Goal: Task Accomplishment & Management: Complete application form

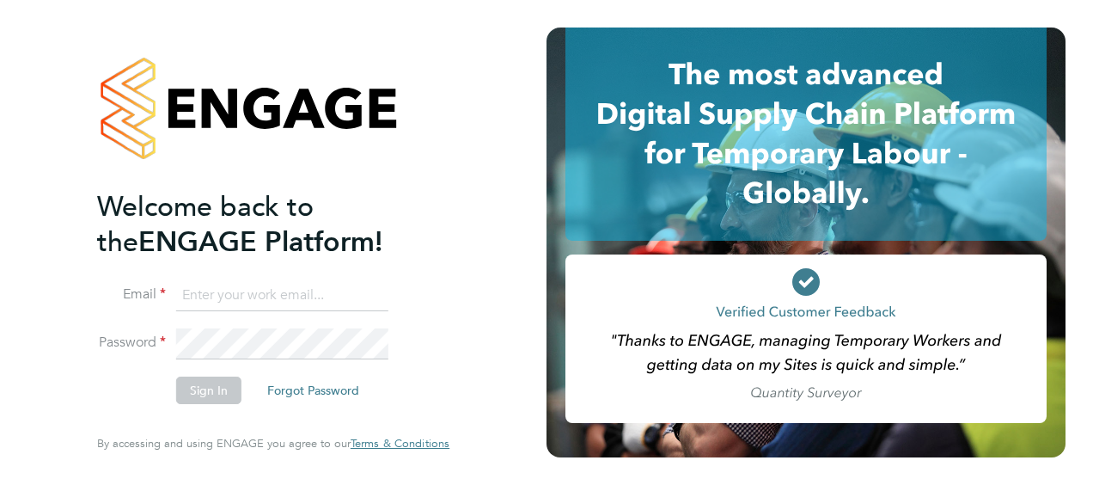
drag, startPoint x: 278, startPoint y: 309, endPoint x: 321, endPoint y: 310, distance: 43.0
click at [279, 309] on input at bounding box center [282, 295] width 212 height 31
type input "[PERSON_NAME][DOMAIN_NAME][EMAIL_ADDRESS][PERSON_NAME][PERSON_NAME][DOMAIN_NAME]"
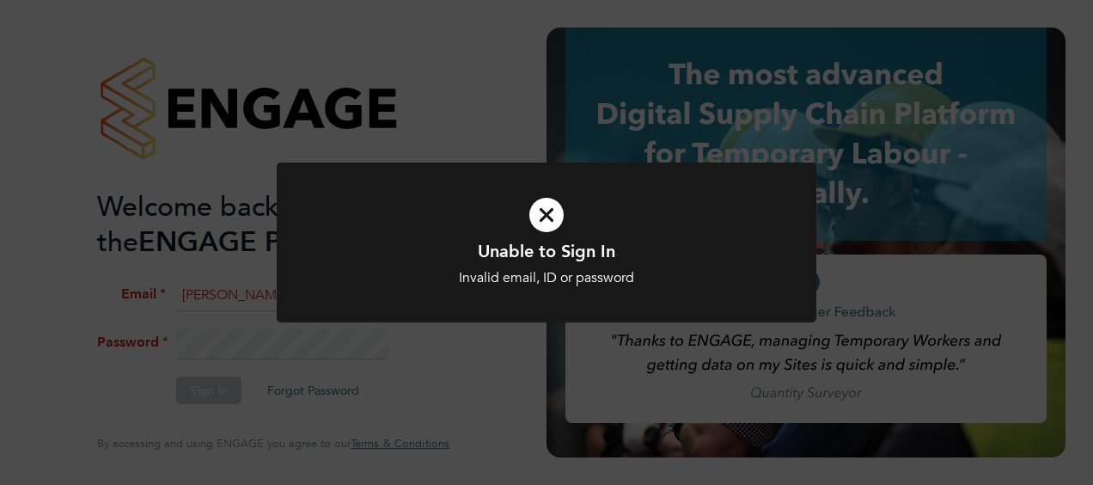
click at [321, 310] on div at bounding box center [547, 242] width 540 height 161
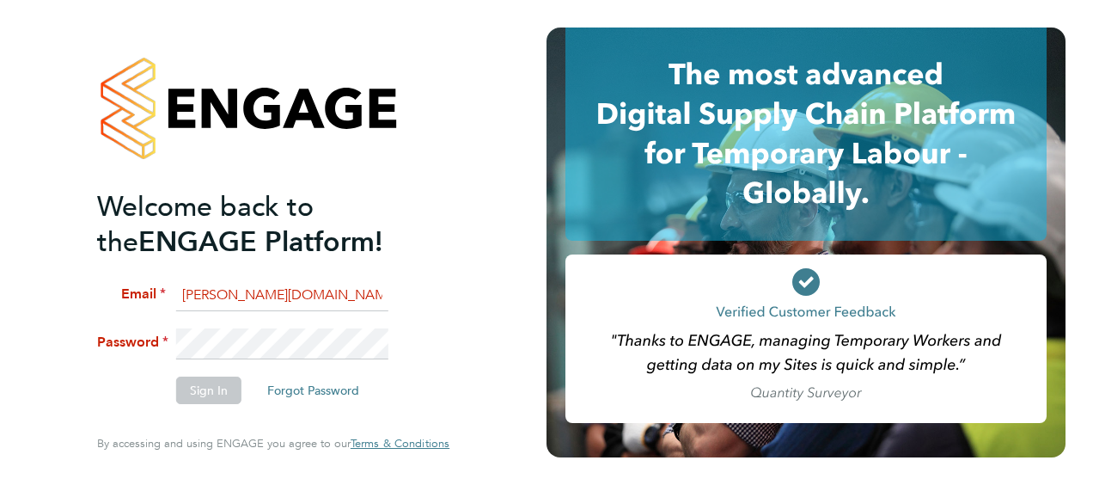
click at [0, 309] on html "Welcome back to the ENGAGE Platform! Email [PERSON_NAME][DOMAIN_NAME][EMAIL_ADD…" at bounding box center [546, 242] width 1093 height 485
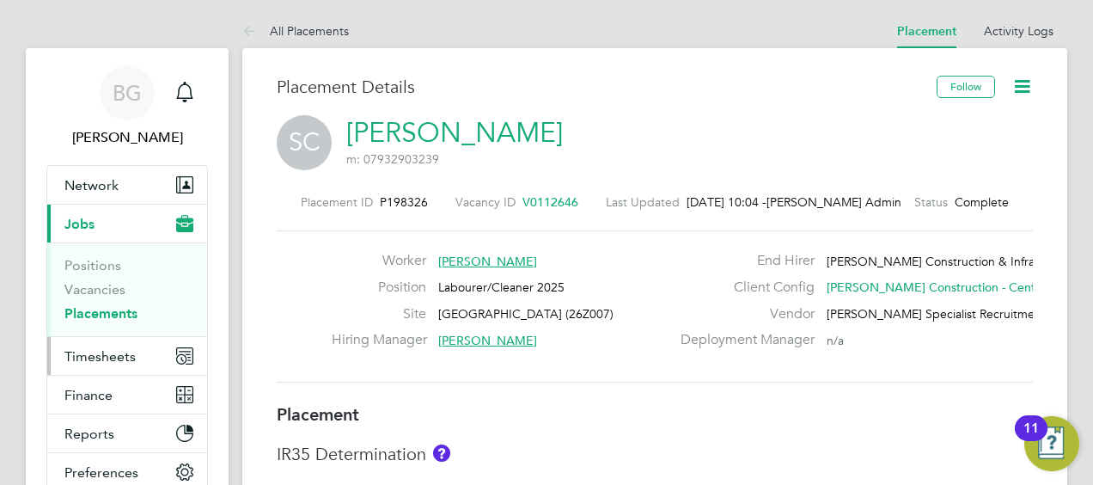
click at [144, 351] on button "Timesheets" at bounding box center [127, 356] width 160 height 38
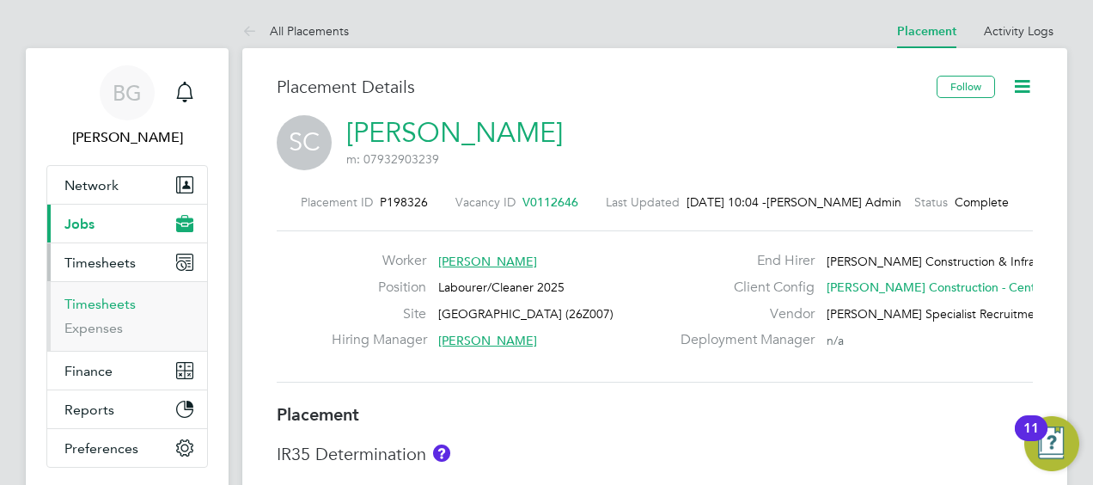
click at [112, 302] on link "Timesheets" at bounding box center [99, 304] width 71 height 16
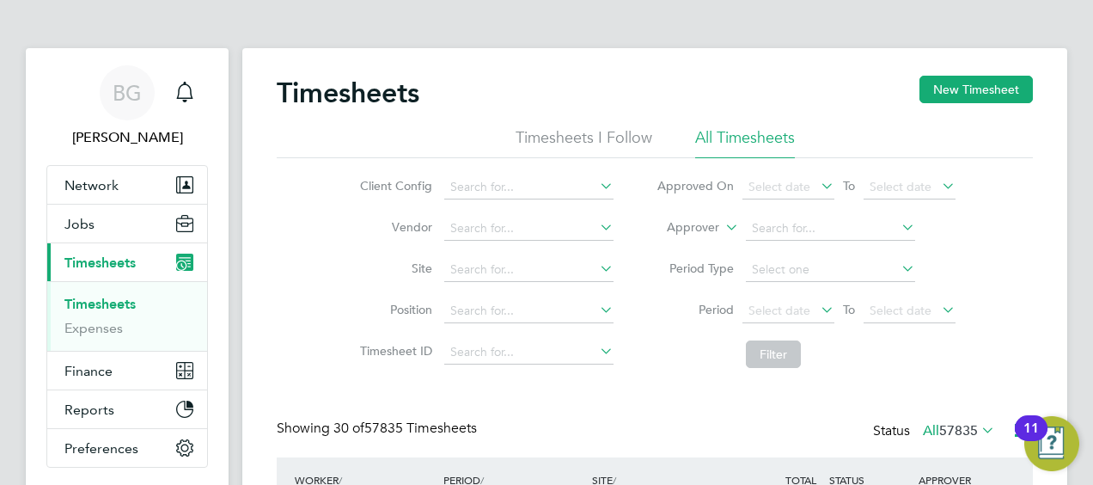
click at [712, 225] on label "Approver" at bounding box center [680, 227] width 77 height 17
click at [686, 246] on li "Worker" at bounding box center [677, 247] width 84 height 22
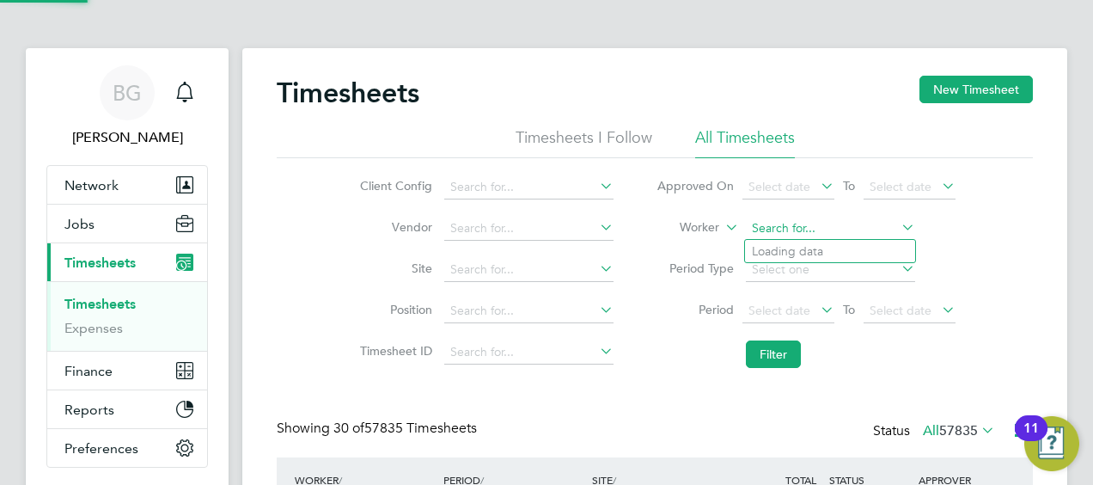
click at [793, 222] on input at bounding box center [830, 229] width 169 height 24
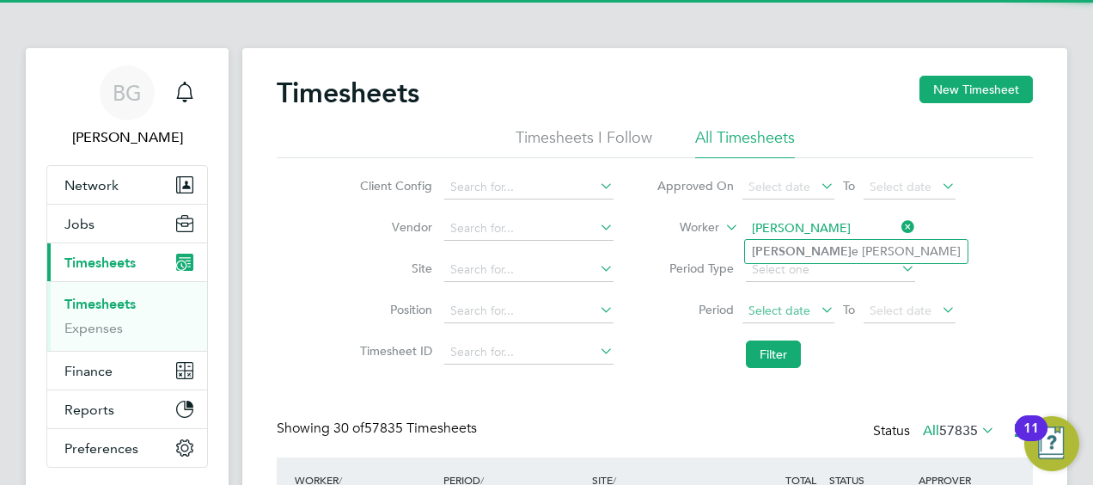
drag, startPoint x: 834, startPoint y: 243, endPoint x: 807, endPoint y: 320, distance: 81.0
click at [834, 243] on li "Leeann e Ridgway" at bounding box center [856, 251] width 223 height 23
type input "Leeanne Ridgway"
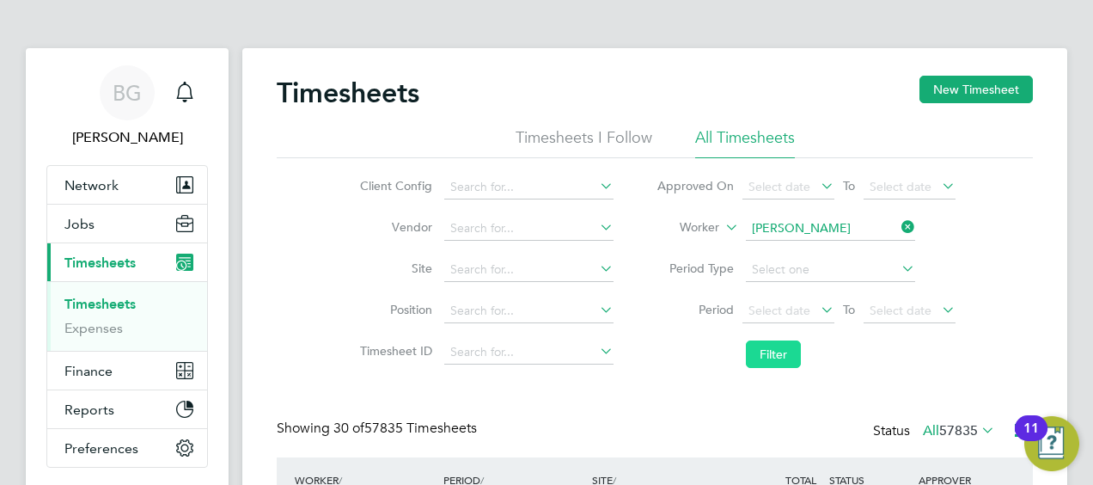
click at [787, 367] on button "Filter" at bounding box center [773, 353] width 55 height 27
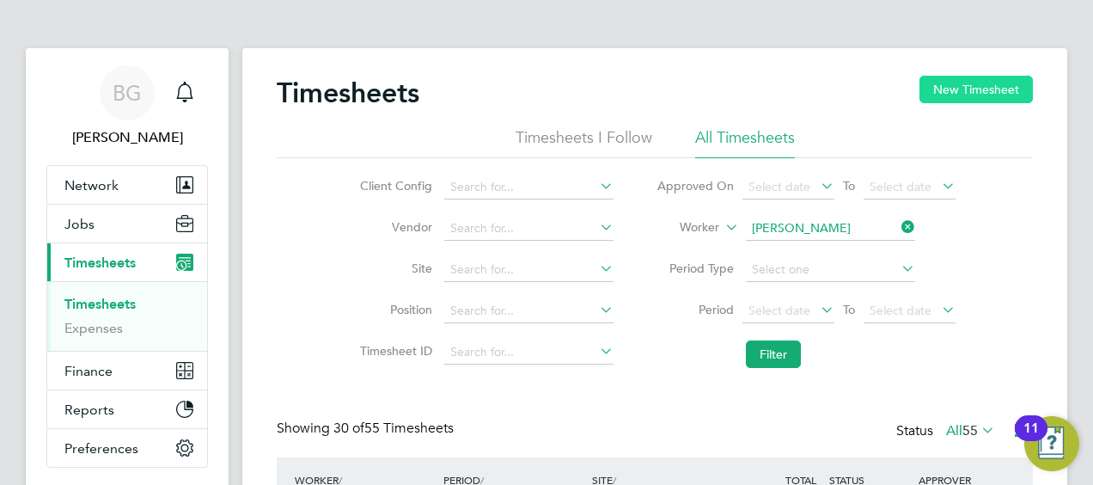
click at [987, 91] on button "New Timesheet" at bounding box center [976, 89] width 113 height 27
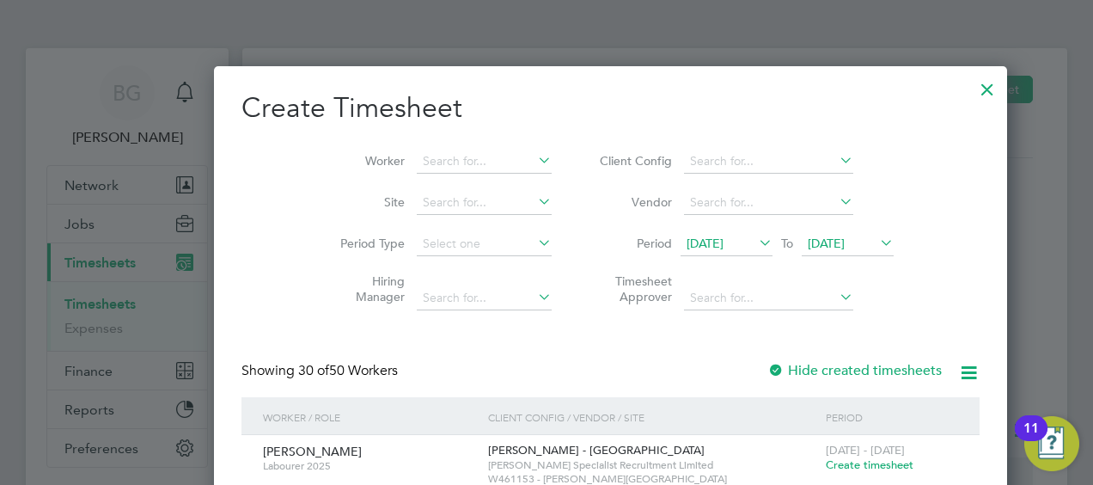
click at [681, 249] on span "12 Sep 2025" at bounding box center [727, 244] width 92 height 23
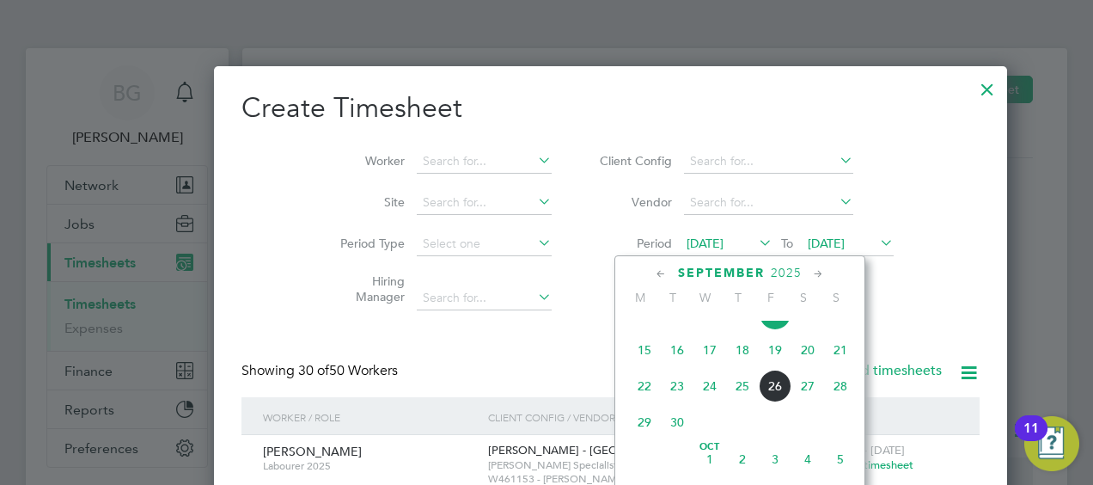
click at [808, 356] on span "20" at bounding box center [807, 349] width 33 height 33
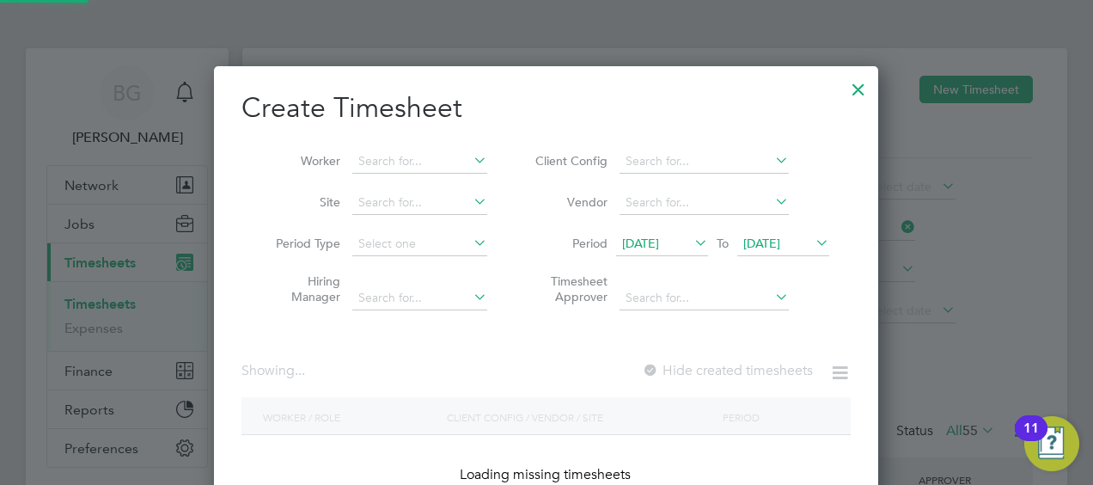
click at [800, 223] on li "Period 20 Sep 2025 To 20 Sep 2025" at bounding box center [680, 243] width 342 height 41
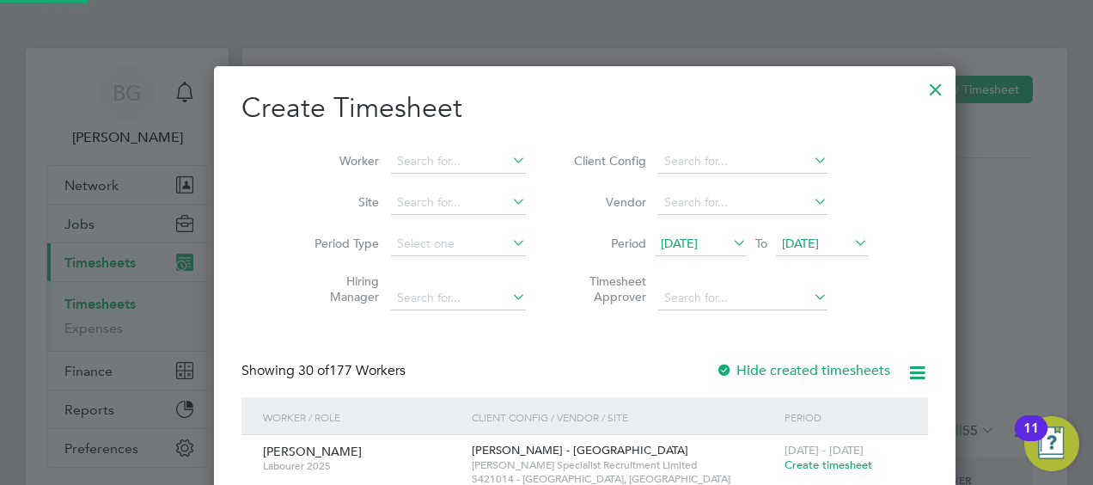
click at [791, 237] on span "20 Sep 2025" at bounding box center [800, 242] width 37 height 15
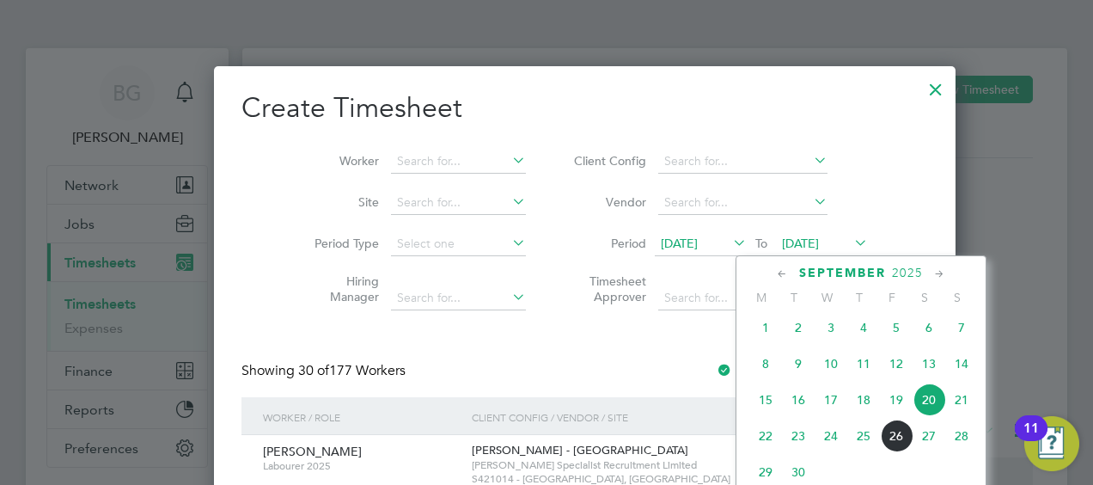
click at [908, 436] on span "26" at bounding box center [896, 435] width 33 height 33
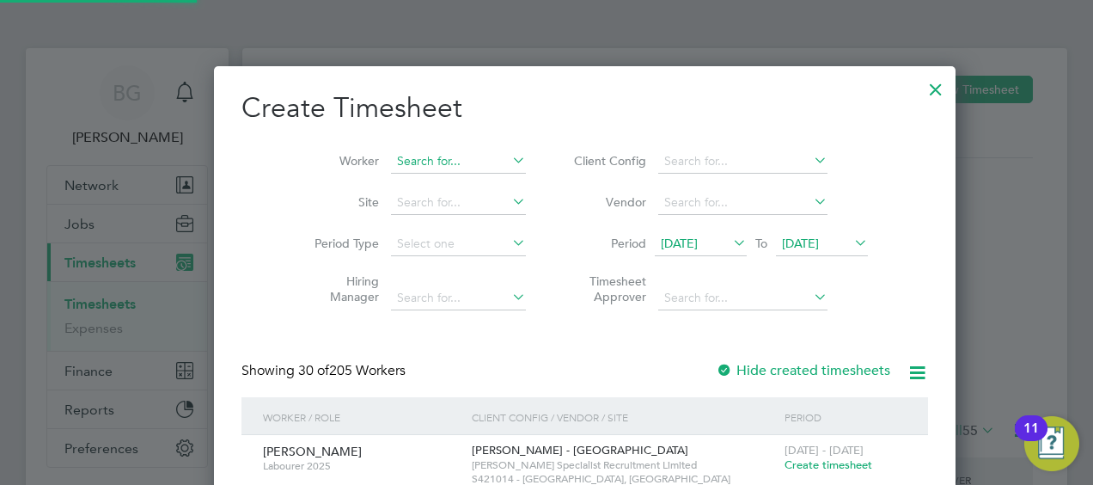
click at [425, 160] on input at bounding box center [458, 162] width 135 height 24
click at [441, 179] on li "Leeann e Ridgway" at bounding box center [463, 184] width 223 height 23
type input "Leeanne Ridgway"
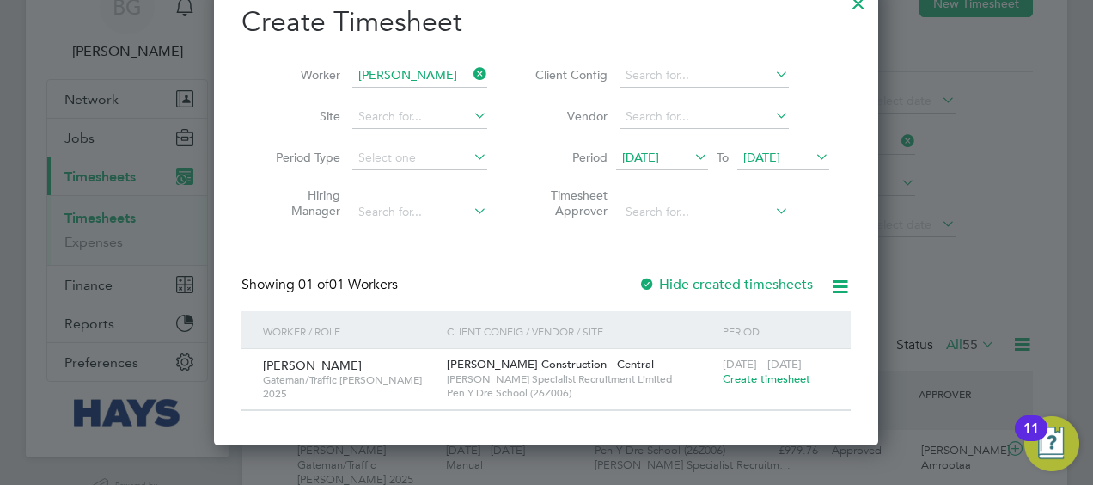
click at [742, 378] on span "Create timesheet" at bounding box center [767, 378] width 88 height 15
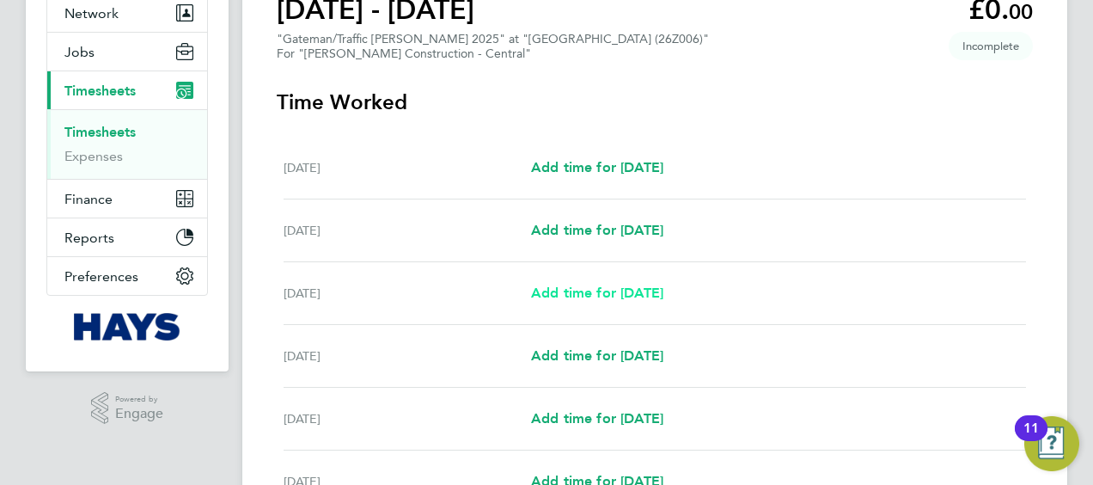
drag, startPoint x: 607, startPoint y: 291, endPoint x: 630, endPoint y: 278, distance: 27.0
click at [607, 291] on span "Add time for Mon 22 Sep" at bounding box center [597, 292] width 132 height 16
select select "30"
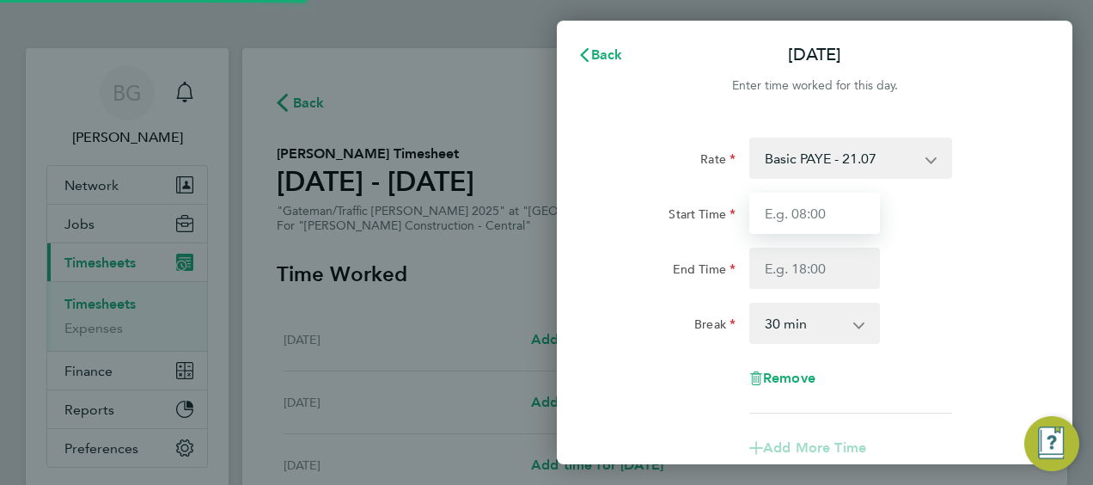
click at [787, 217] on input "Start Time" at bounding box center [814, 212] width 131 height 41
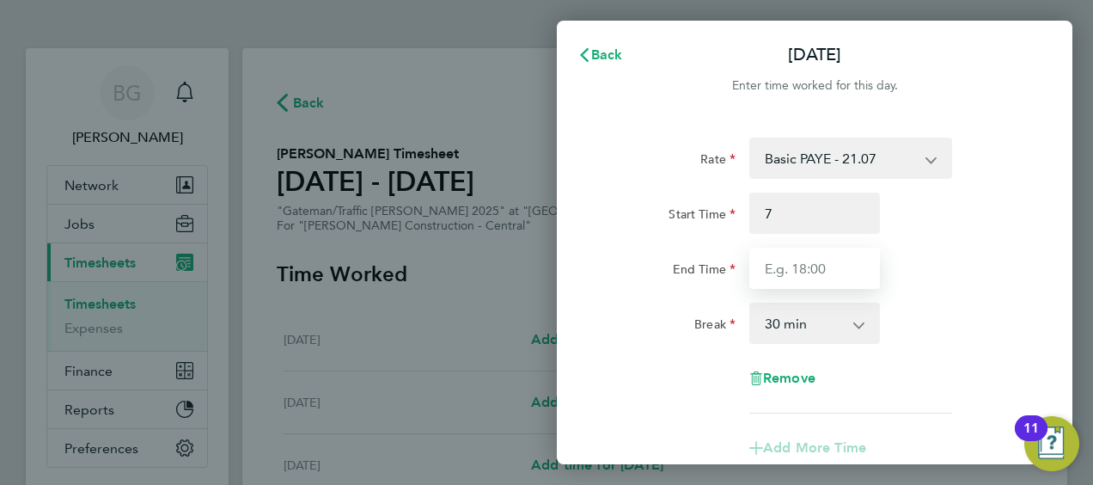
type input "07:00"
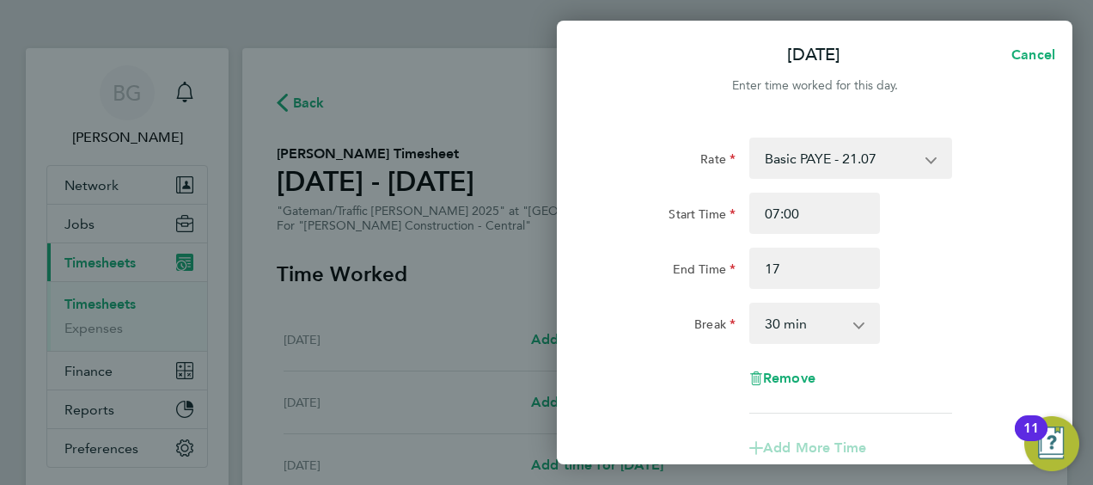
type input "17:00"
click at [975, 297] on div "Rate Basic PAYE - 21.07 Weekday OT 45h+ - 30.79 Sat first 4h - 30.79 Sat after …" at bounding box center [814, 288] width 419 height 303
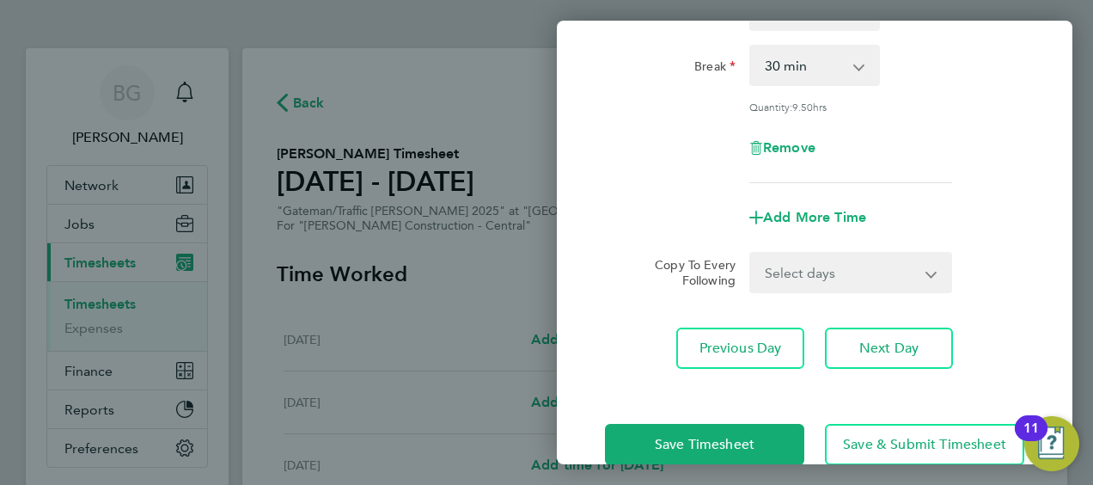
click at [843, 262] on select "Select days Day Tuesday Wednesday Thursday Friday" at bounding box center [841, 273] width 180 height 38
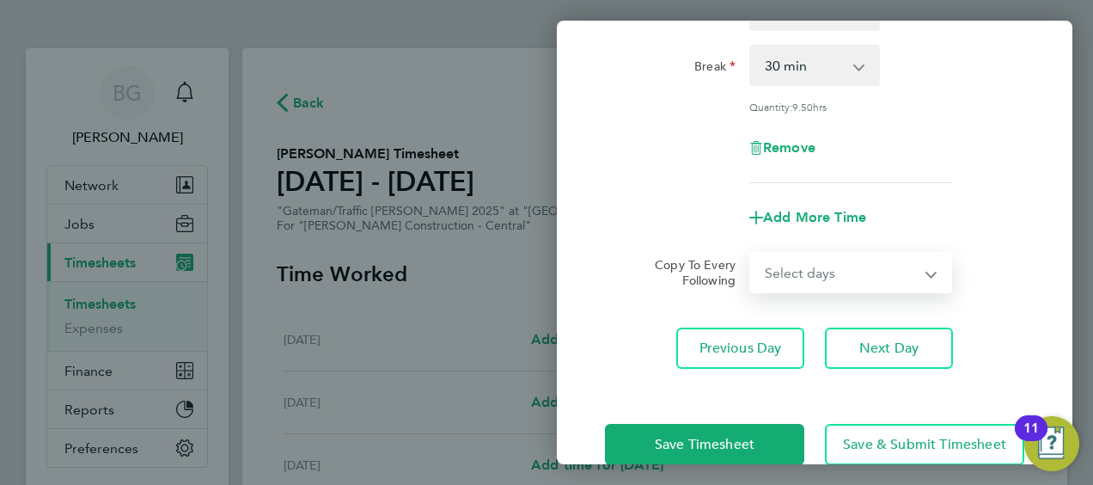
select select "DAY"
click at [751, 254] on select "Select days Day Tuesday Wednesday Thursday Friday" at bounding box center [841, 273] width 180 height 38
select select "2025-09-26"
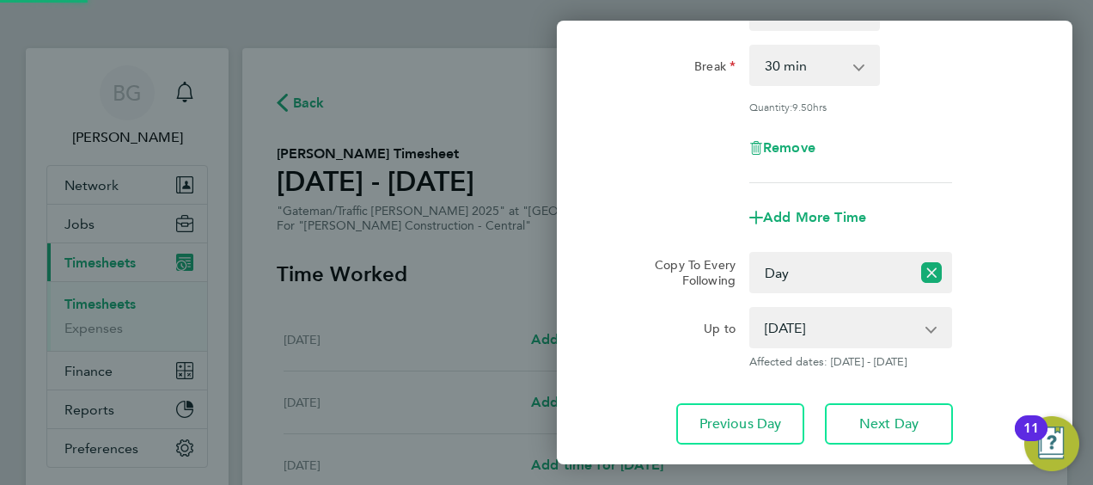
click at [681, 314] on div "Up to" at bounding box center [670, 324] width 131 height 34
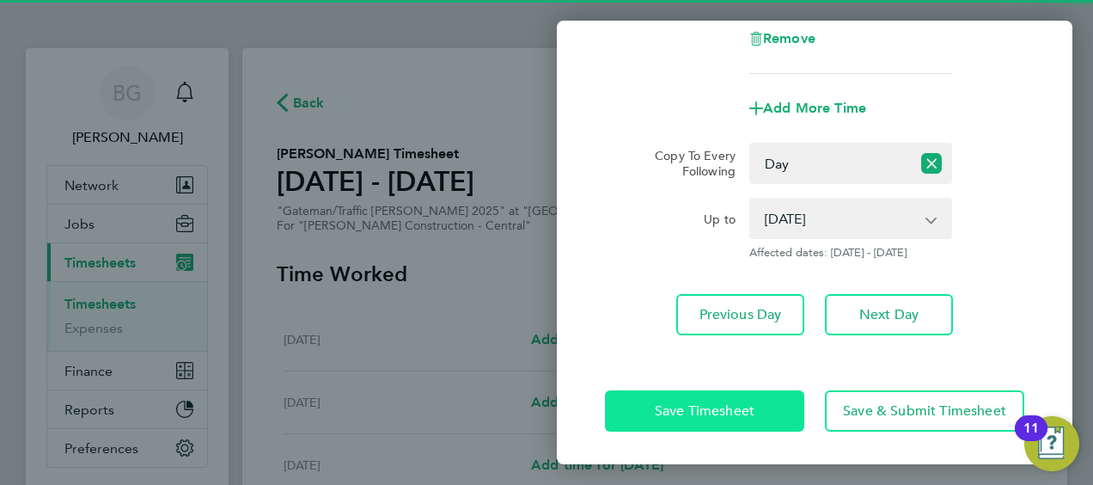
click at [688, 425] on button "Save Timesheet" at bounding box center [704, 410] width 199 height 41
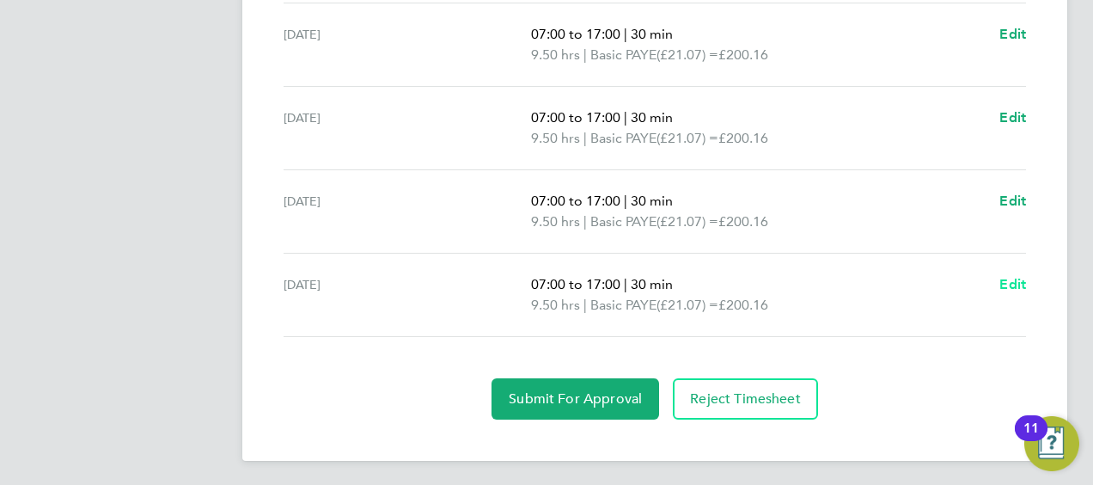
click at [1011, 283] on span "Edit" at bounding box center [1012, 284] width 27 height 16
select select "30"
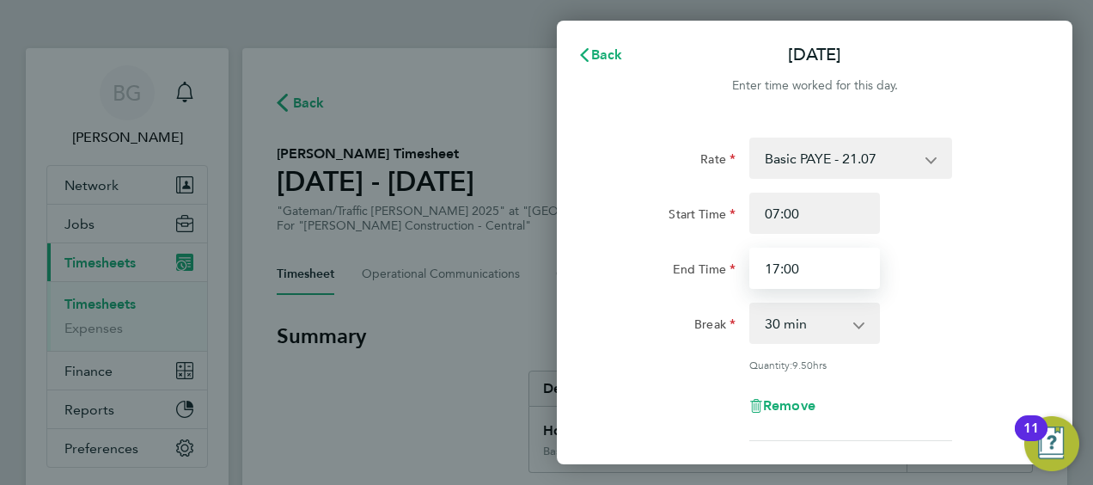
click at [850, 279] on input "17:00" at bounding box center [814, 267] width 131 height 41
type input "16:00"
click at [938, 302] on div "Break 0 min 15 min 30 min 45 min 60 min 75 min 90 min" at bounding box center [814, 322] width 433 height 41
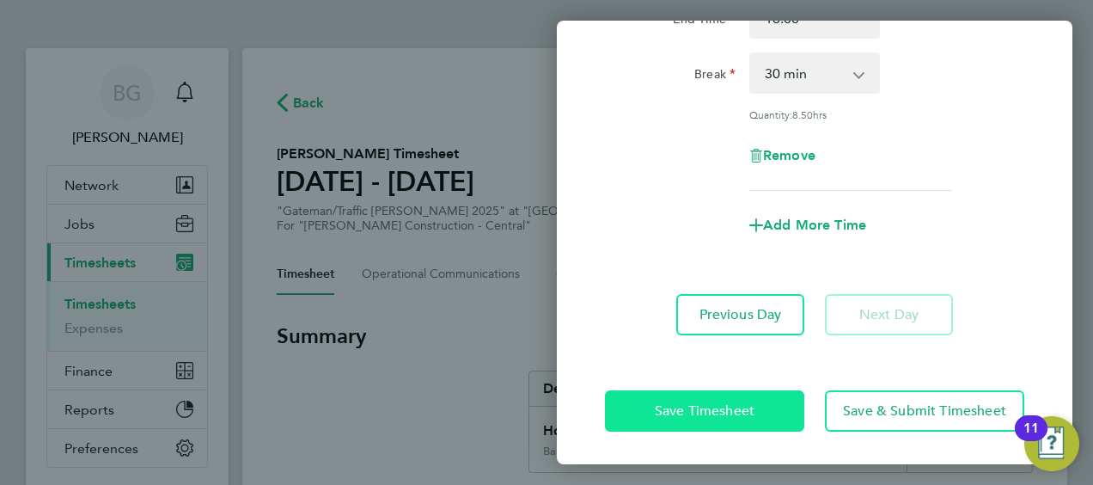
click at [693, 390] on button "Save Timesheet" at bounding box center [704, 410] width 199 height 41
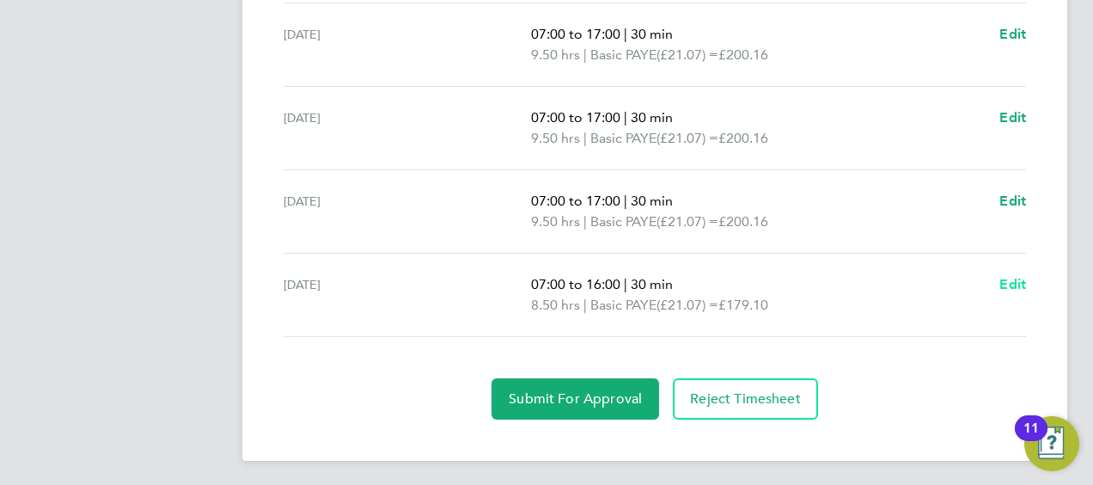
click at [1011, 282] on span "Edit" at bounding box center [1012, 284] width 27 height 16
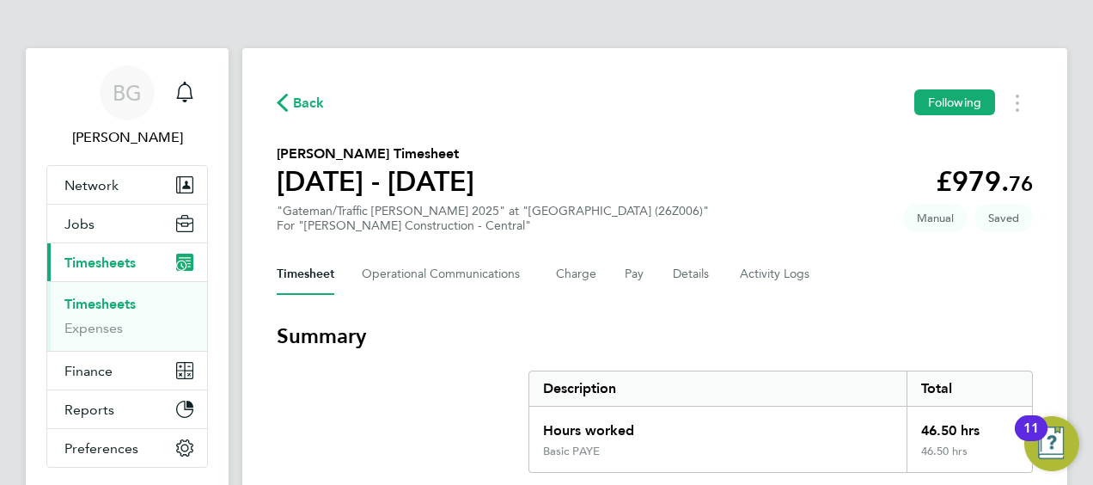
select select "30"
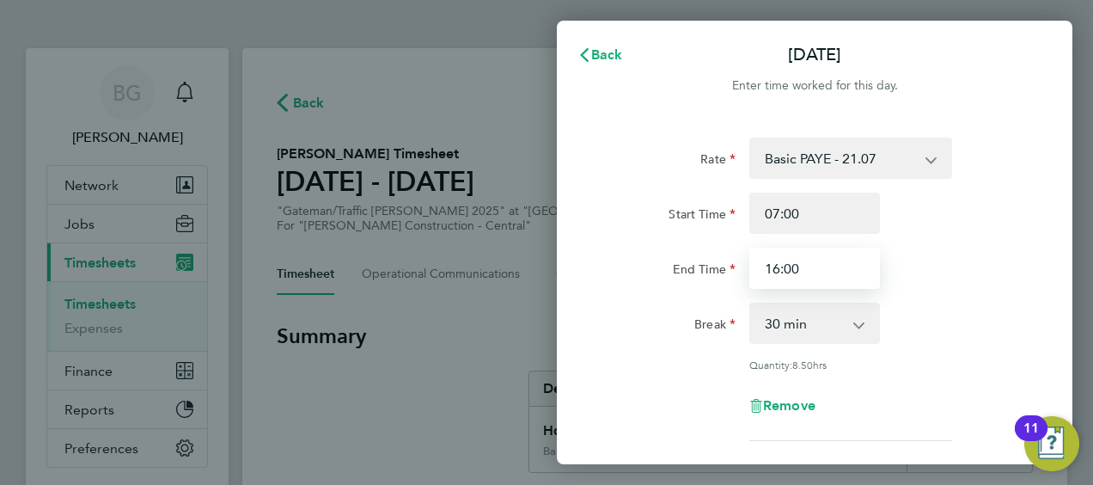
click at [831, 272] on input "16:00" at bounding box center [814, 267] width 131 height 41
type input "13:30"
click at [984, 276] on div "End Time 13:30" at bounding box center [814, 267] width 433 height 41
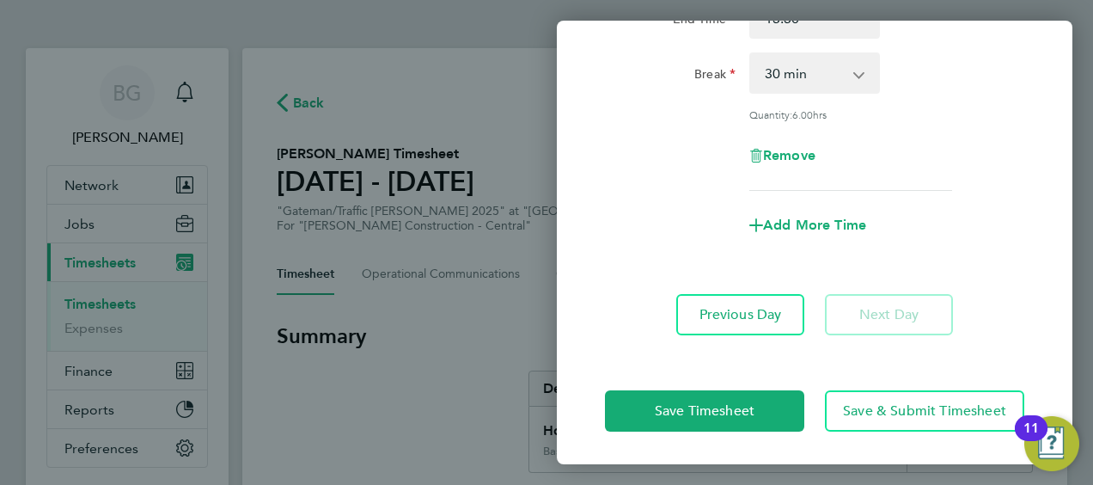
click at [816, 211] on div "Add More Time" at bounding box center [814, 225] width 144 height 41
click at [815, 223] on span "Add More Time" at bounding box center [814, 225] width 103 height 16
select select "null"
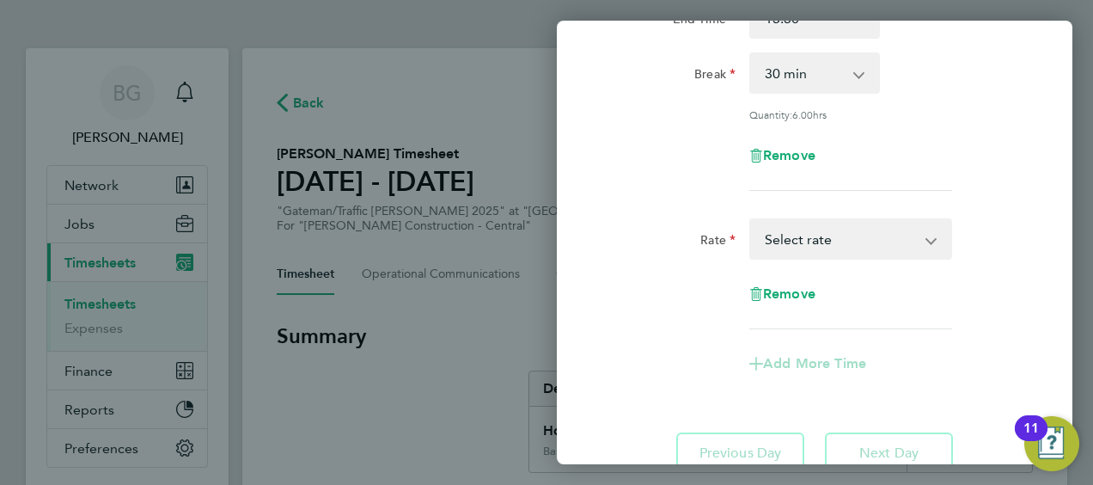
click at [833, 229] on select "Basic PAYE - 21.07 Weekday OT 45h+ - 30.79 Sat first 4h - 30.79 Sat after 4h - …" at bounding box center [840, 239] width 179 height 38
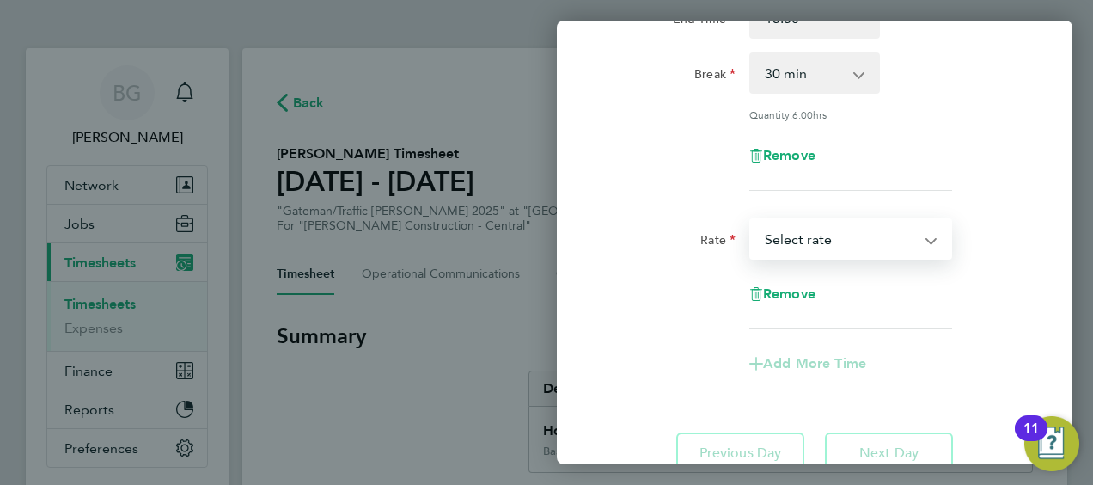
click at [933, 187] on div "Rate Basic PAYE - 21.07 Weekday OT 45h+ - 30.79 Sat first 4h - 30.79 Sat after …" at bounding box center [814, 38] width 419 height 303
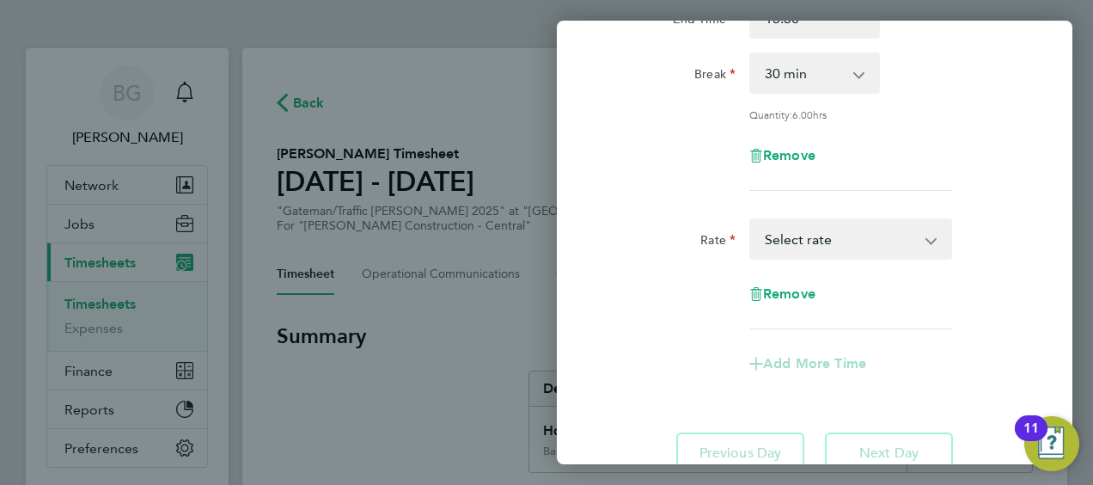
click at [930, 215] on form "Rate Basic PAYE - 21.07 Weekday OT 45h+ - 30.79 Sat first 4h - 30.79 Sat after …" at bounding box center [814, 142] width 419 height 510
click at [924, 235] on select "Basic PAYE - 21.07 Weekday OT 45h+ - 30.79 Sat first 4h - 30.79 Sat after 4h - …" at bounding box center [840, 239] width 179 height 38
select select "30"
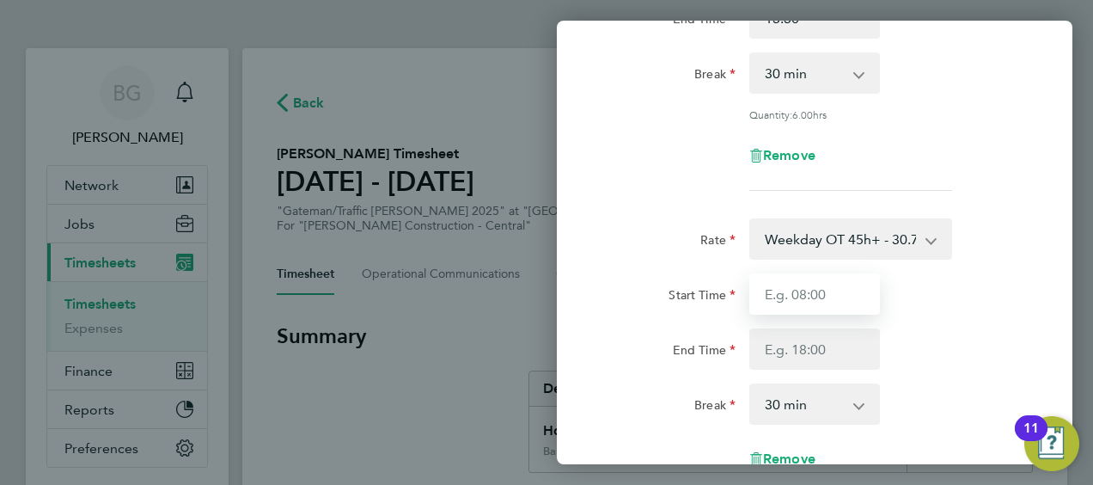
click at [828, 294] on input "Start Time" at bounding box center [814, 293] width 131 height 41
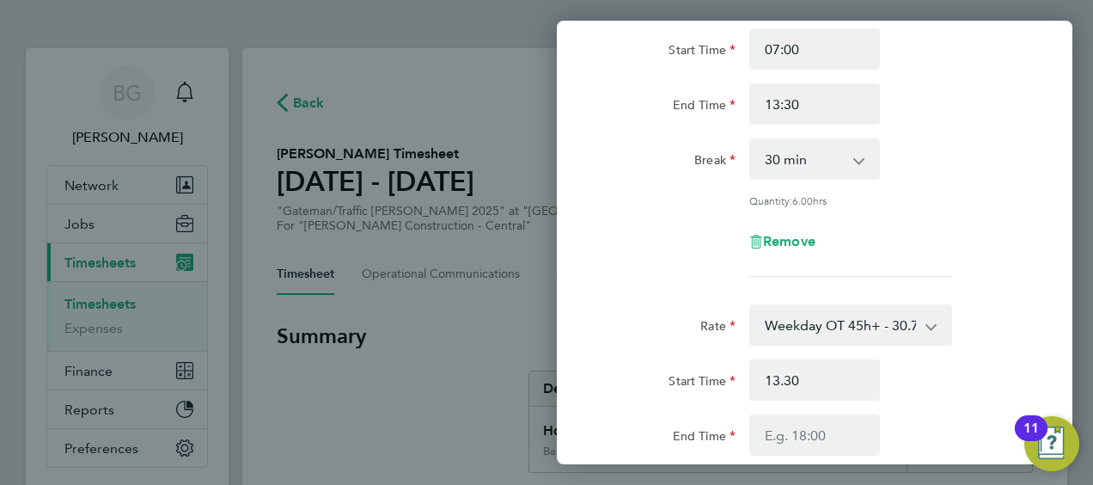
type input "13:30"
click at [943, 229] on div "Remove" at bounding box center [814, 241] width 433 height 41
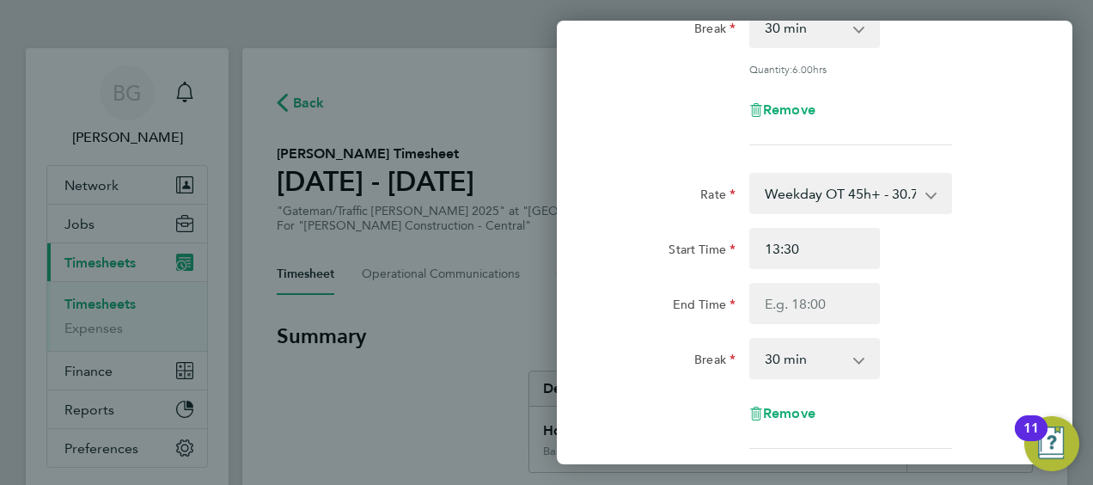
scroll to position [422, 0]
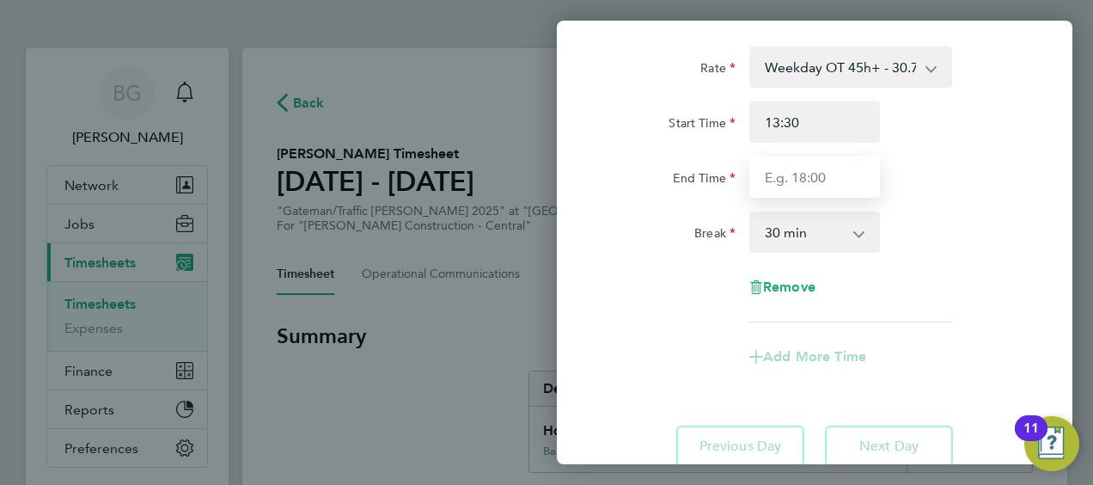
click at [799, 168] on input "End Time" at bounding box center [814, 176] width 131 height 41
type input "16:00"
click at [817, 229] on select "0 min 15 min 30 min 45 min 60 min 75 min 90 min" at bounding box center [804, 232] width 107 height 38
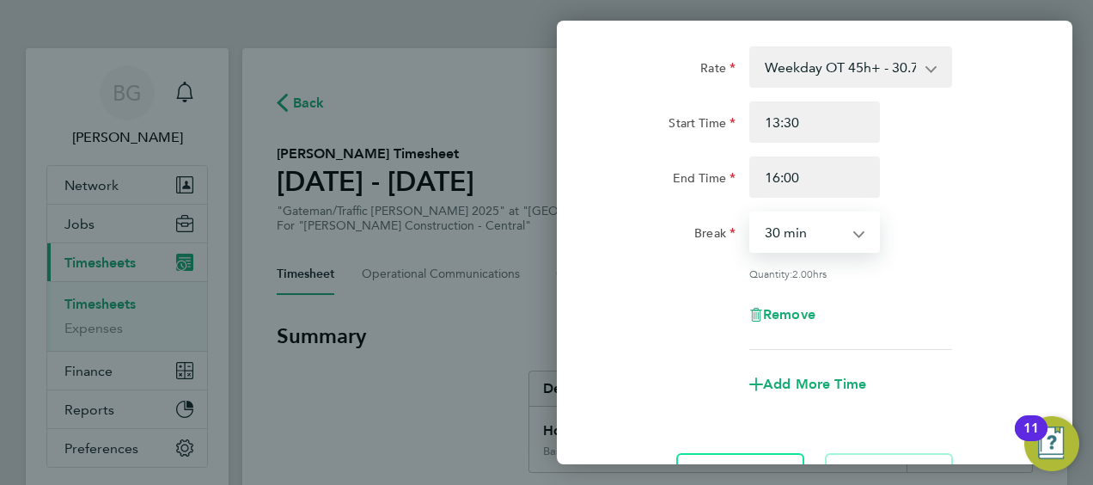
select select "0"
click at [751, 213] on select "0 min 15 min 30 min 45 min 60 min 75 min 90 min" at bounding box center [804, 232] width 107 height 38
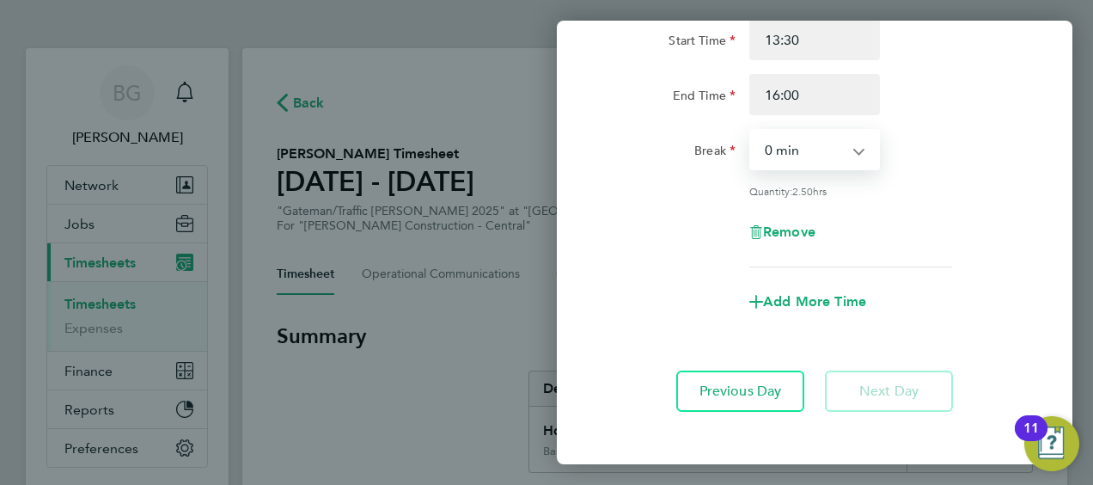
scroll to position [579, 0]
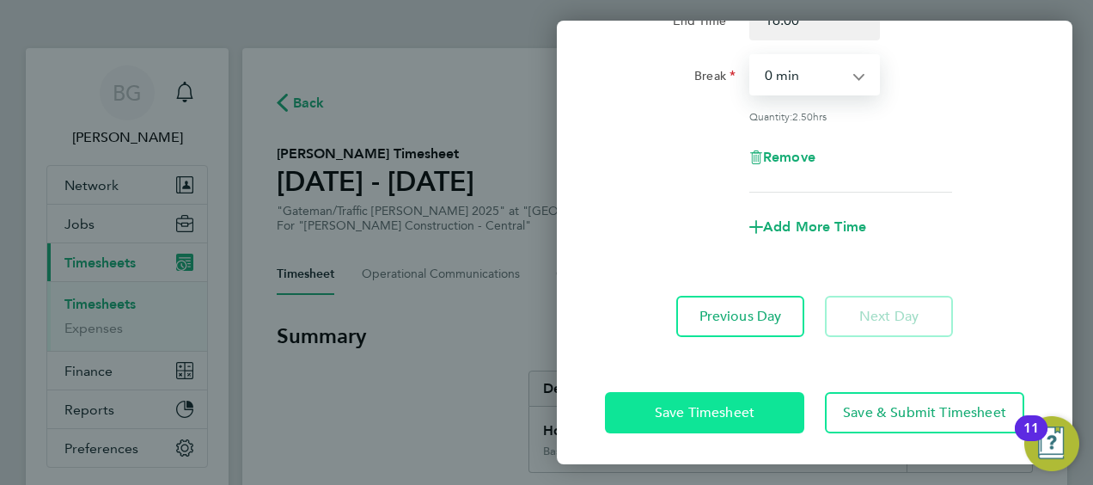
drag, startPoint x: 725, startPoint y: 404, endPoint x: 715, endPoint y: 402, distance: 10.5
click at [726, 404] on span "Save Timesheet" at bounding box center [705, 412] width 100 height 17
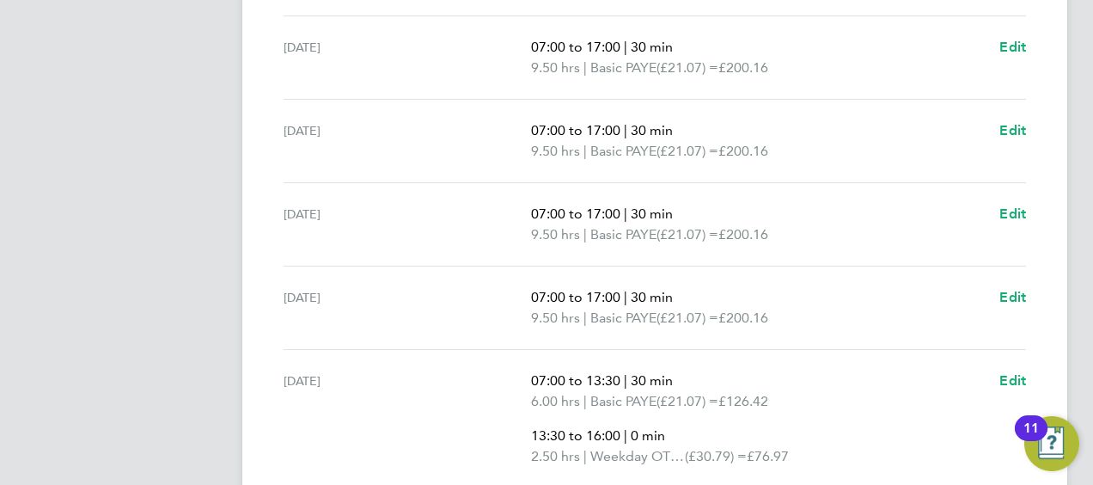
scroll to position [840, 0]
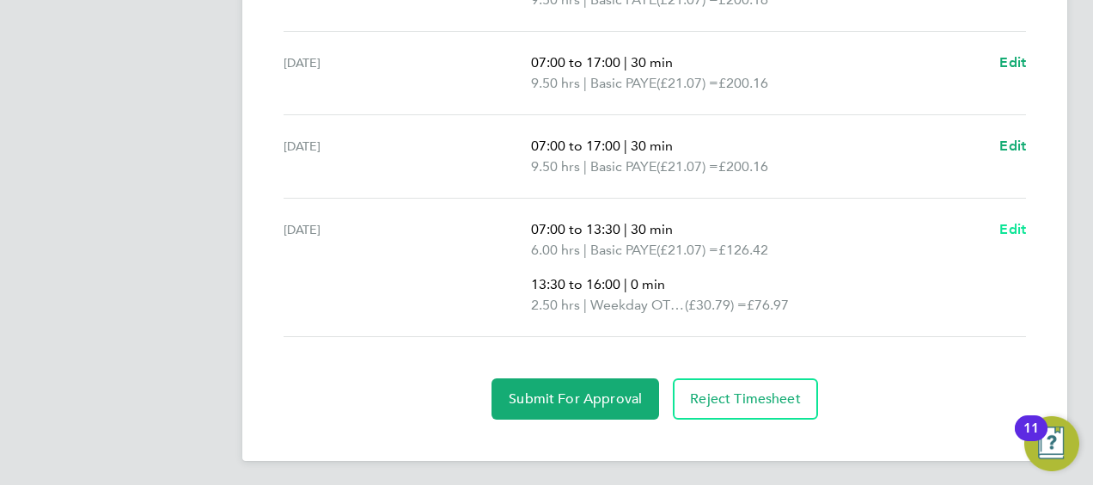
click at [1019, 235] on link "Edit" at bounding box center [1012, 229] width 27 height 21
select select "30"
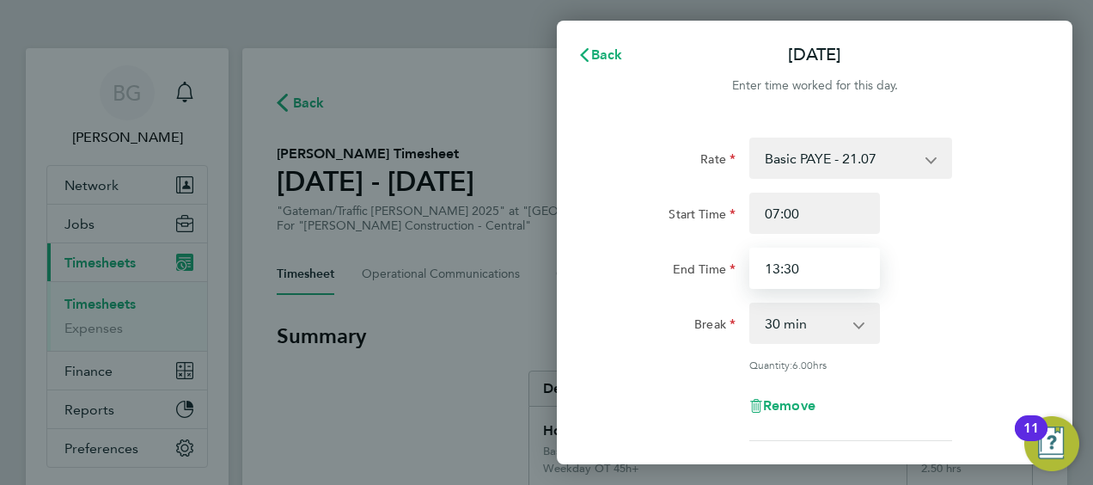
drag, startPoint x: 777, startPoint y: 272, endPoint x: 788, endPoint y: 282, distance: 15.2
click at [778, 272] on input "13:30" at bounding box center [814, 267] width 131 height 41
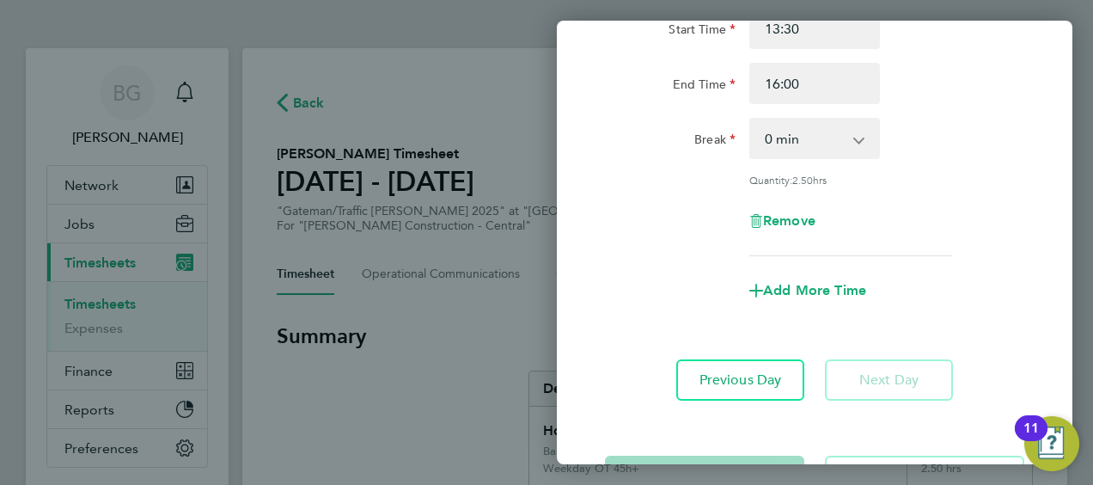
scroll to position [430, 0]
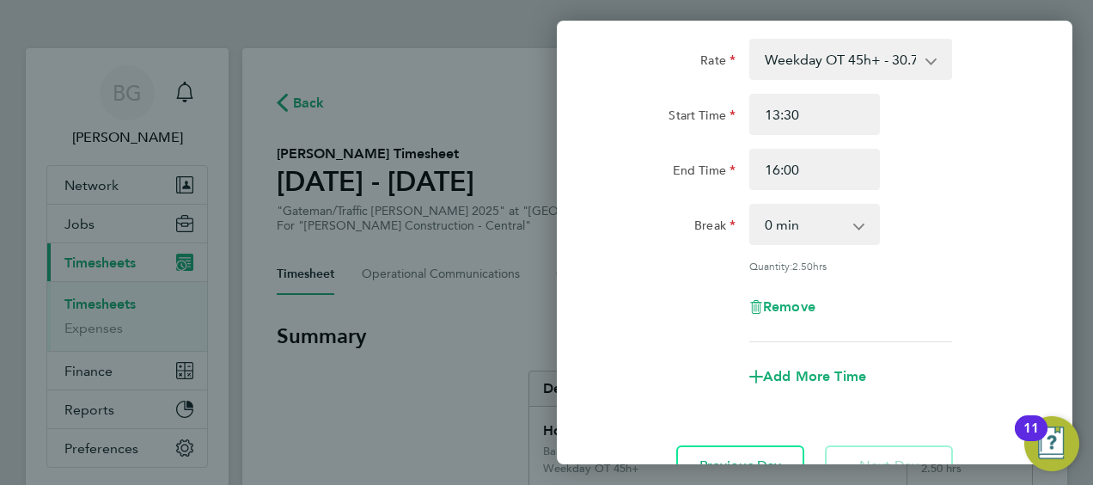
type input "14:30"
click at [780, 113] on div "Rate Weekday OT 45h+ - 30.79 Basic PAYE - 21.07 Sat first 4h - 30.79 Sat after …" at bounding box center [814, 190] width 419 height 303
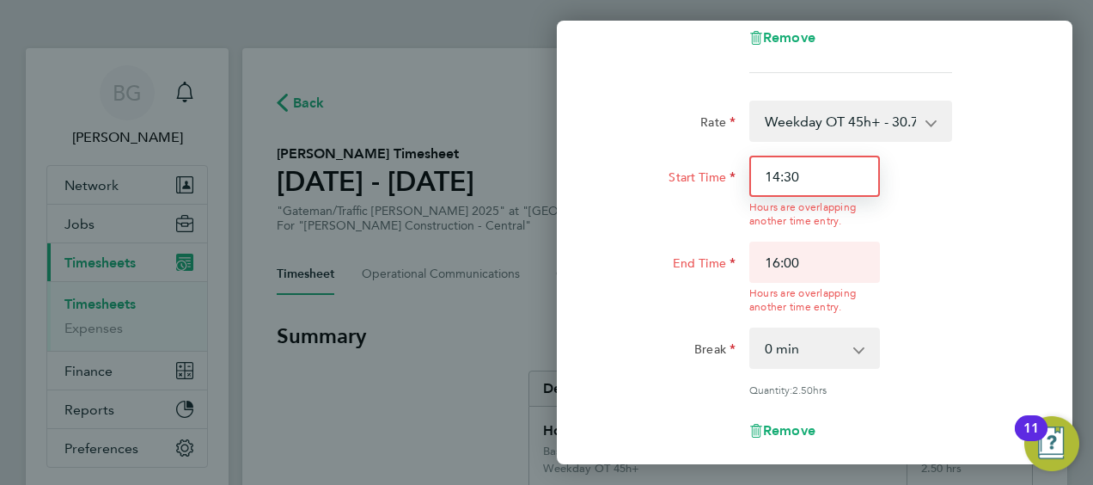
type input "14:30"
click at [1052, 281] on div "Rate Basic PAYE - 21.07 Weekday OT 45h+ - 30.79 Sat first 4h - 30.79 Sat after …" at bounding box center [815, 159] width 516 height 944
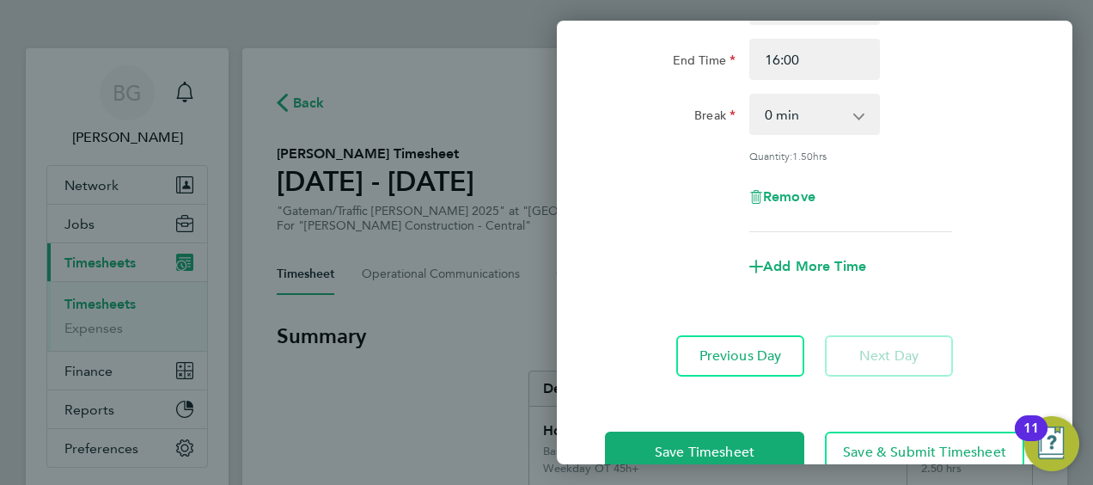
scroll to position [579, 0]
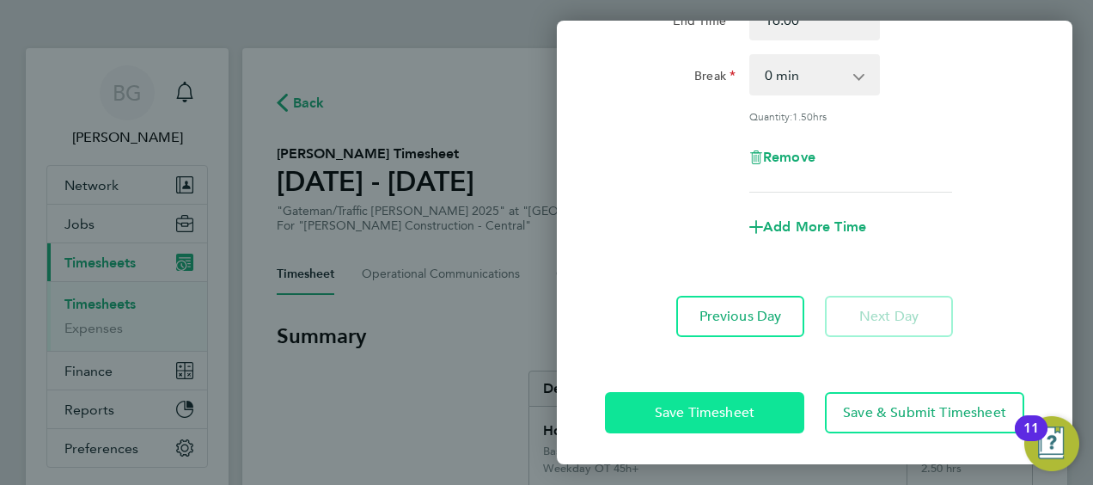
click at [738, 414] on span "Save Timesheet" at bounding box center [705, 412] width 100 height 17
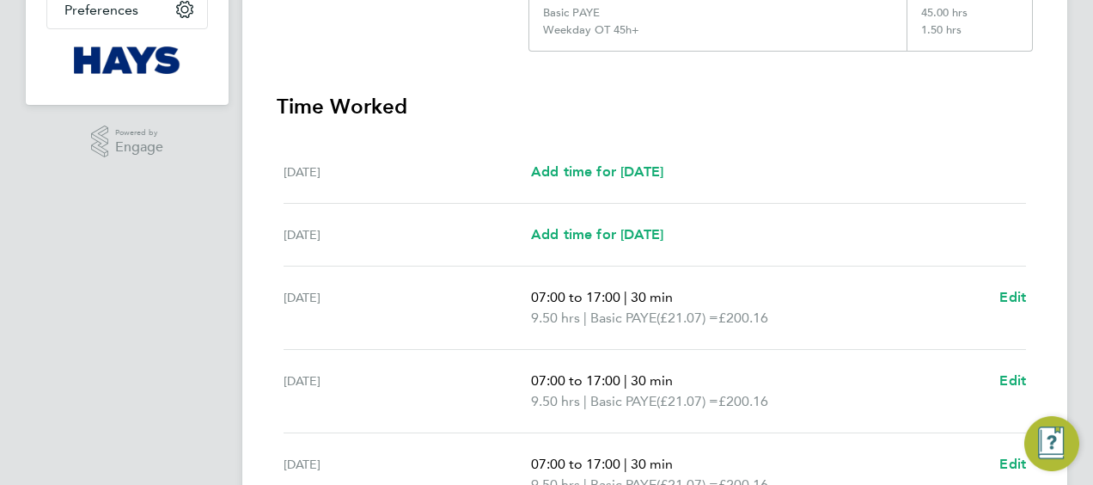
scroll to position [773, 0]
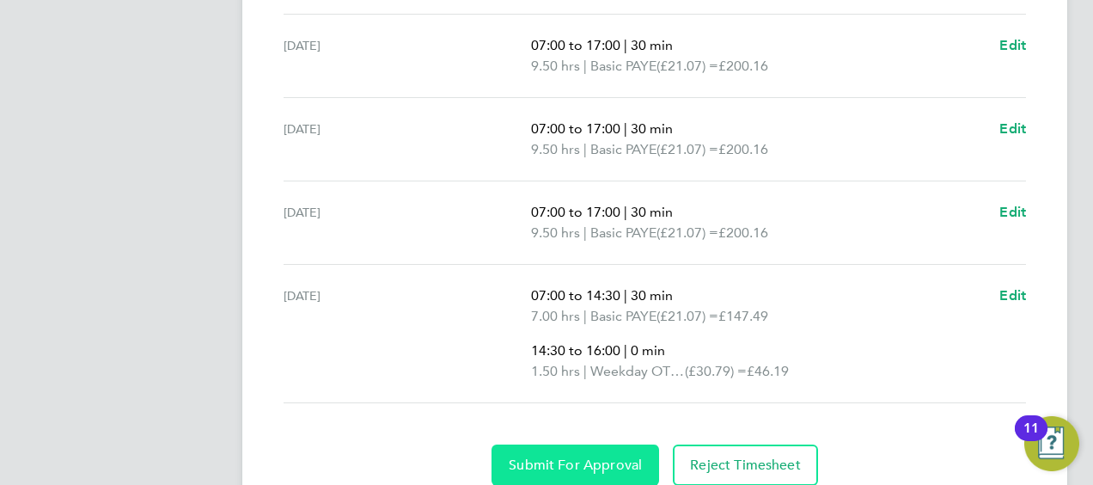
click at [590, 456] on span "Submit For Approval" at bounding box center [575, 464] width 133 height 17
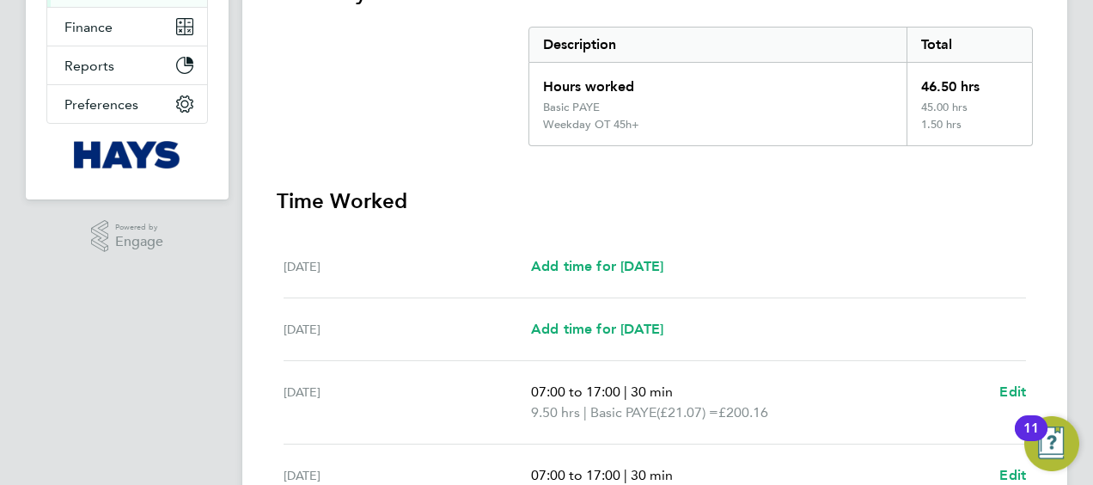
scroll to position [86, 0]
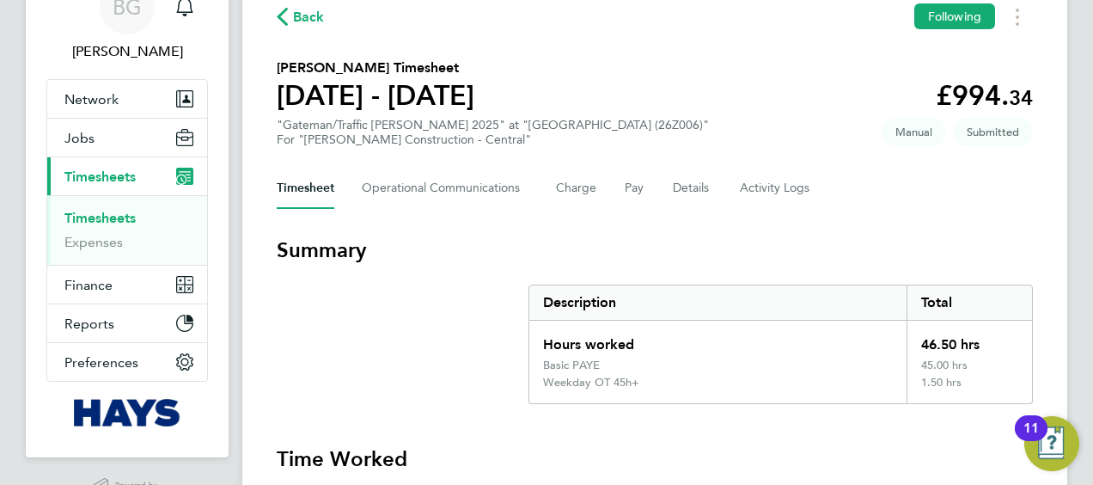
drag, startPoint x: 312, startPoint y: 16, endPoint x: 440, endPoint y: 46, distance: 131.5
click at [312, 16] on span "Back" at bounding box center [309, 17] width 32 height 21
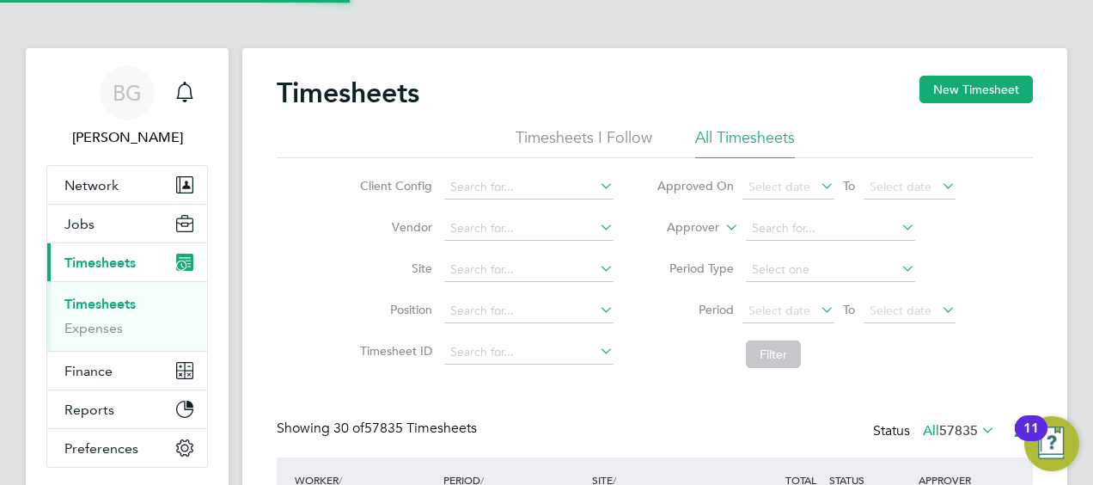
click at [715, 230] on label "Approver" at bounding box center [680, 227] width 77 height 17
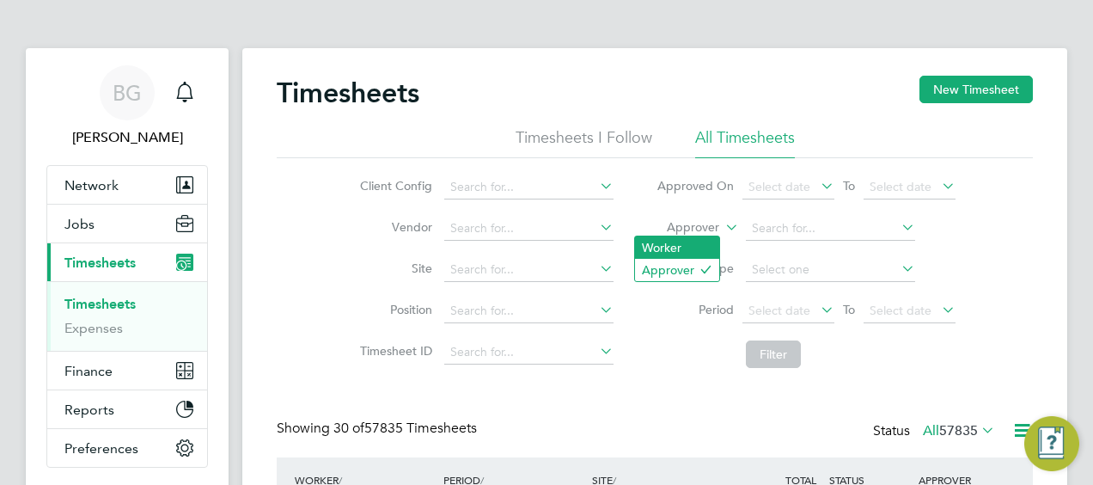
click at [684, 241] on li "Worker" at bounding box center [677, 247] width 84 height 22
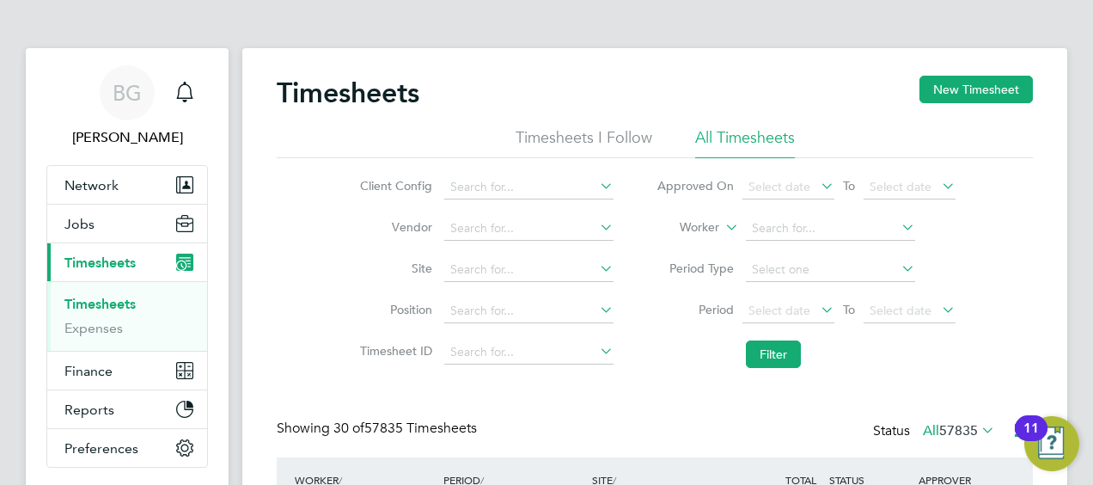
click at [805, 229] on input at bounding box center [830, 229] width 169 height 24
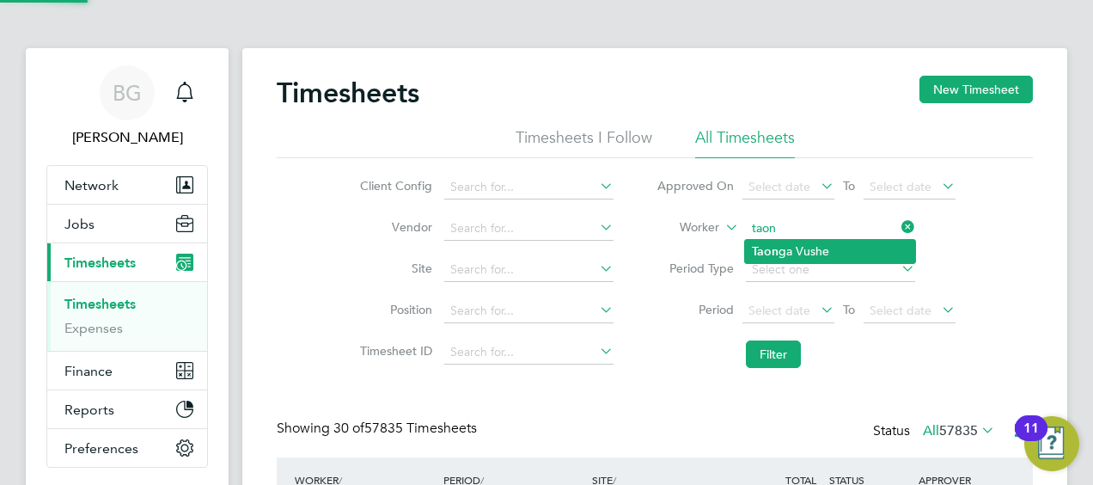
click at [835, 244] on li "Taon ga Vushe" at bounding box center [830, 251] width 170 height 23
type input "Taonga Vushe"
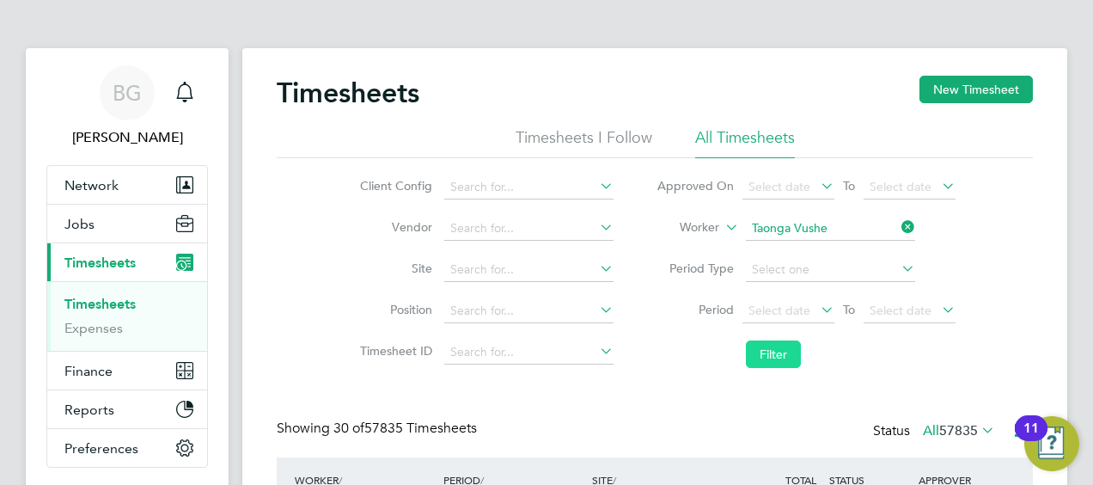
click at [780, 351] on button "Filter" at bounding box center [773, 353] width 55 height 27
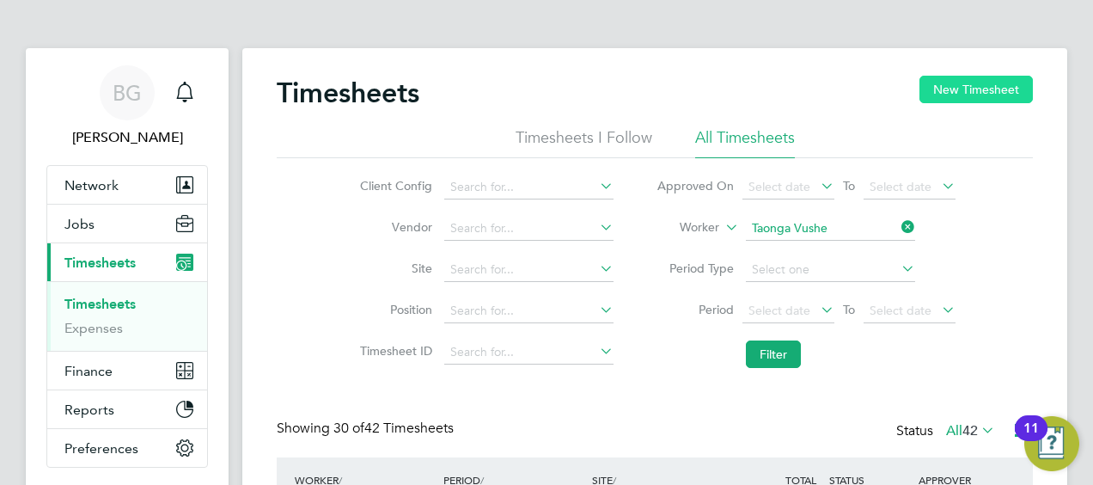
click at [973, 87] on button "New Timesheet" at bounding box center [976, 89] width 113 height 27
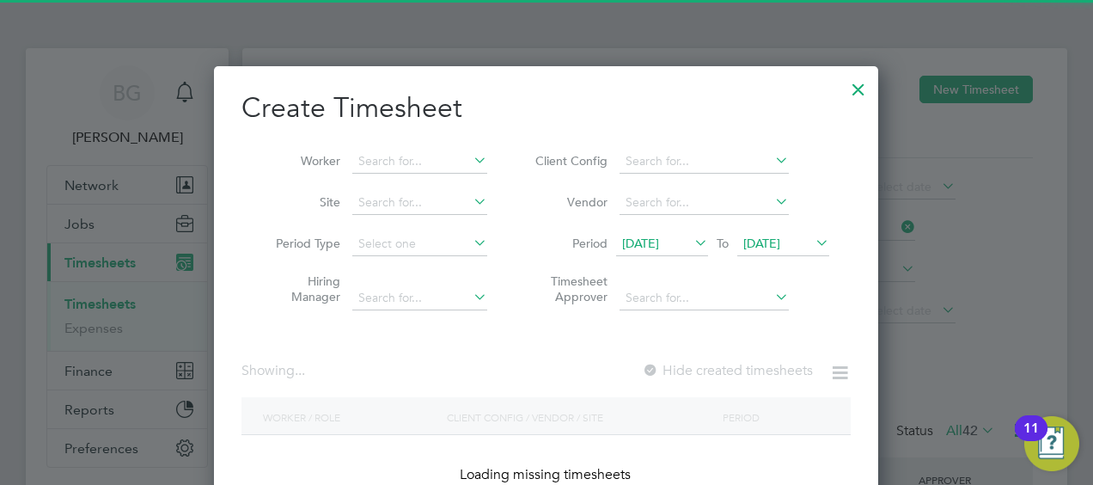
click at [659, 235] on span "12 Sep 2025" at bounding box center [640, 242] width 37 height 15
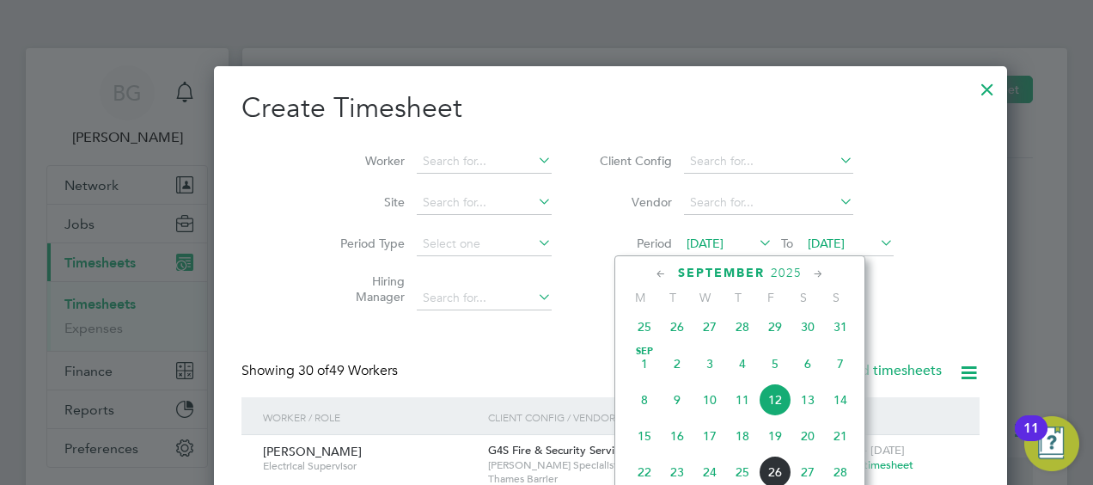
drag, startPoint x: 801, startPoint y: 443, endPoint x: 774, endPoint y: 414, distance: 39.5
click at [801, 443] on span "20" at bounding box center [807, 435] width 33 height 33
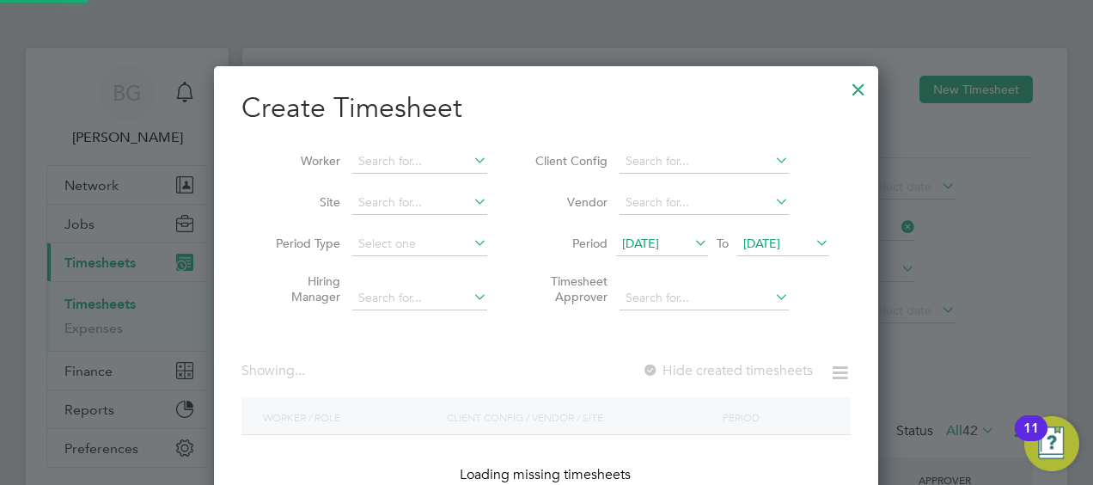
drag, startPoint x: 773, startPoint y: 239, endPoint x: 773, endPoint y: 248, distance: 9.5
click at [773, 241] on span "20 Sep 2025" at bounding box center [761, 242] width 37 height 15
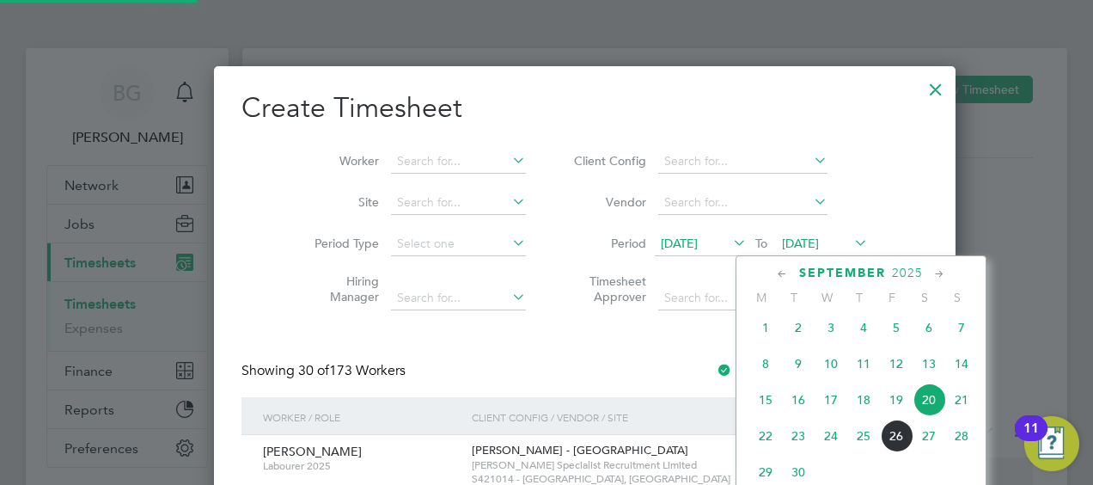
click at [895, 439] on span "26" at bounding box center [896, 435] width 33 height 33
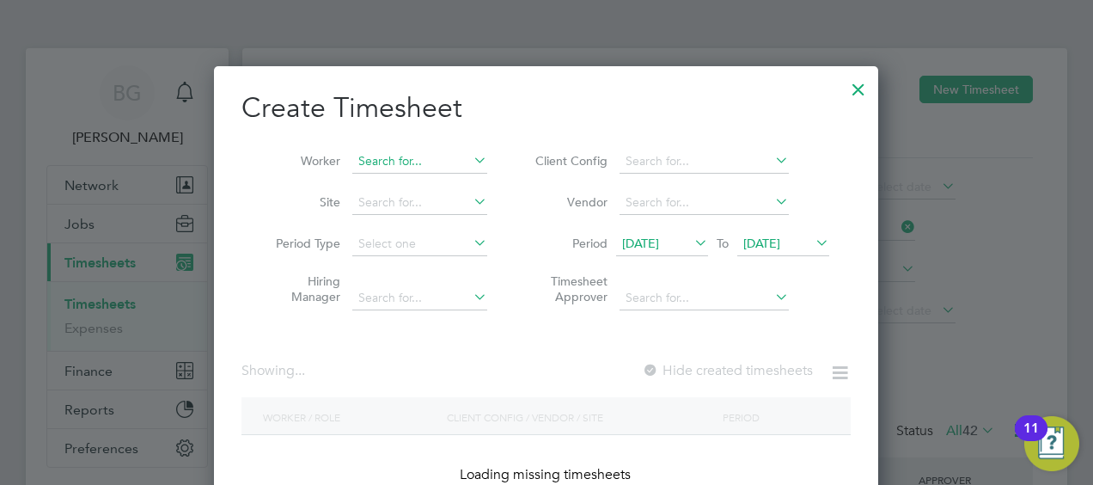
click at [447, 162] on input at bounding box center [419, 162] width 135 height 24
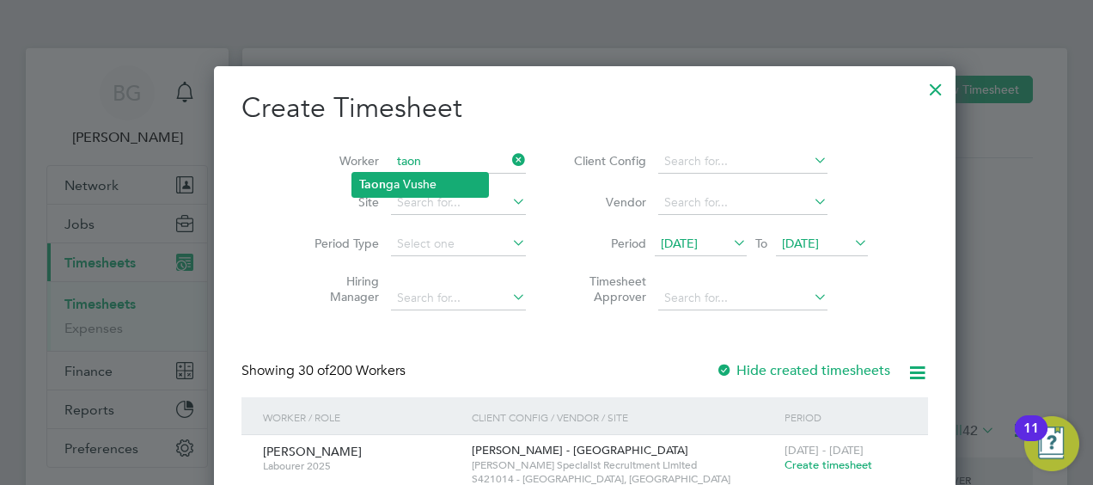
click at [455, 190] on li "Taon ga Vushe" at bounding box center [420, 184] width 136 height 23
type input "Taonga Vushe"
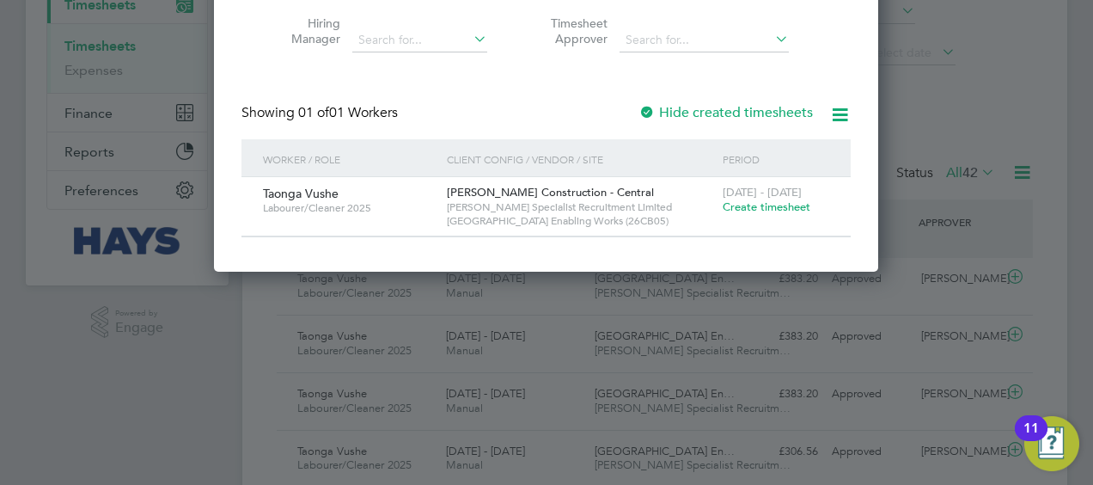
click at [764, 202] on span "Create timesheet" at bounding box center [767, 206] width 88 height 15
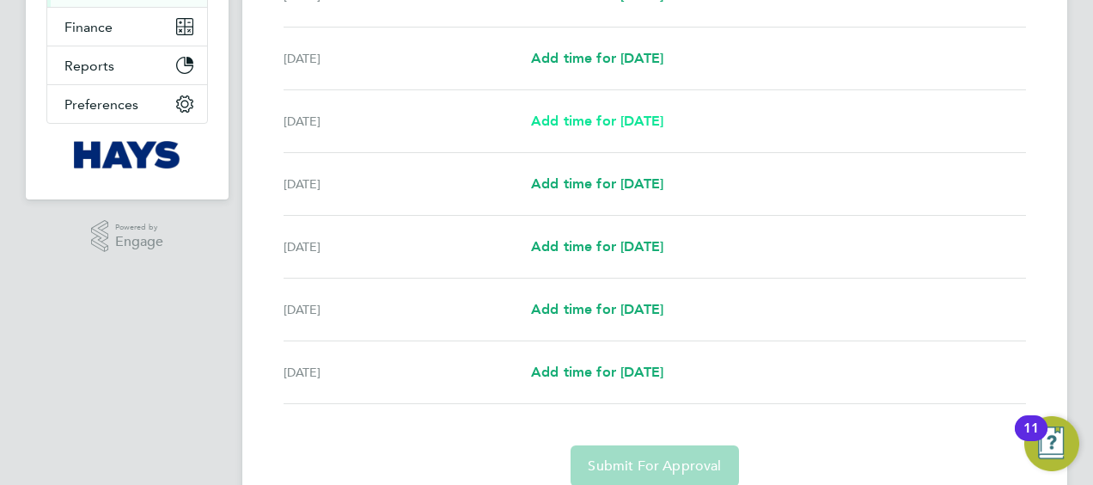
click at [607, 119] on span "Add time for Mon 22 Sep" at bounding box center [597, 121] width 132 height 16
select select "30"
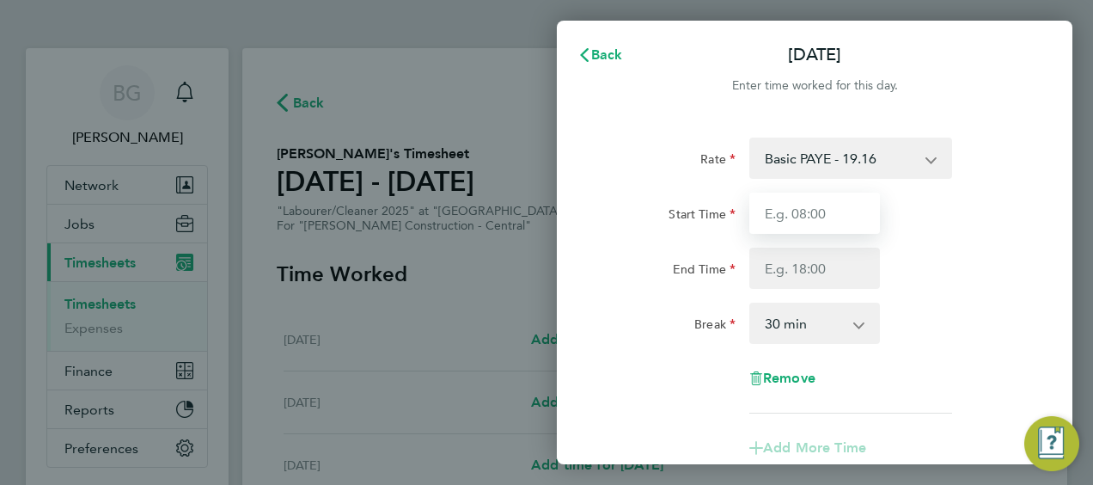
click at [828, 217] on input "Start Time" at bounding box center [814, 212] width 131 height 41
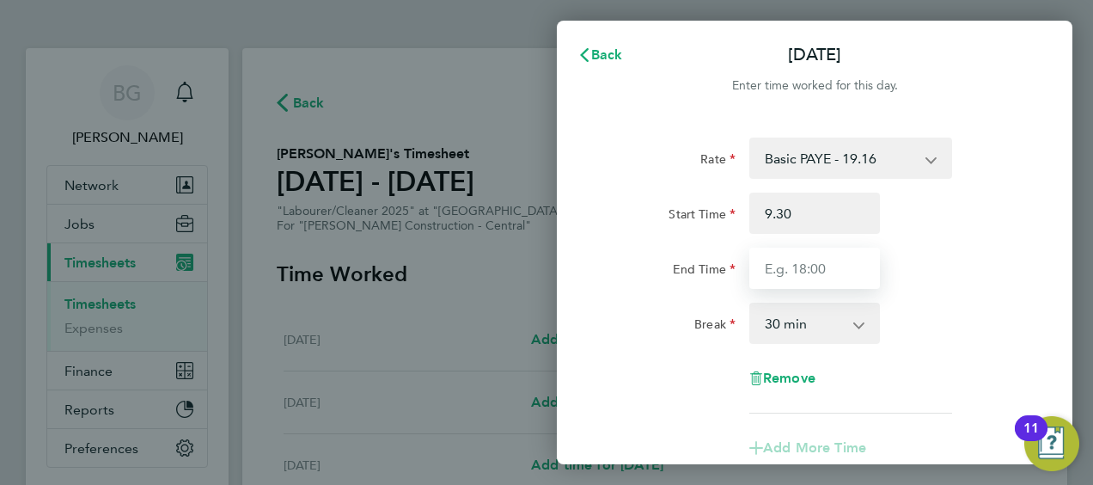
type input "09:30"
type input "01:33"
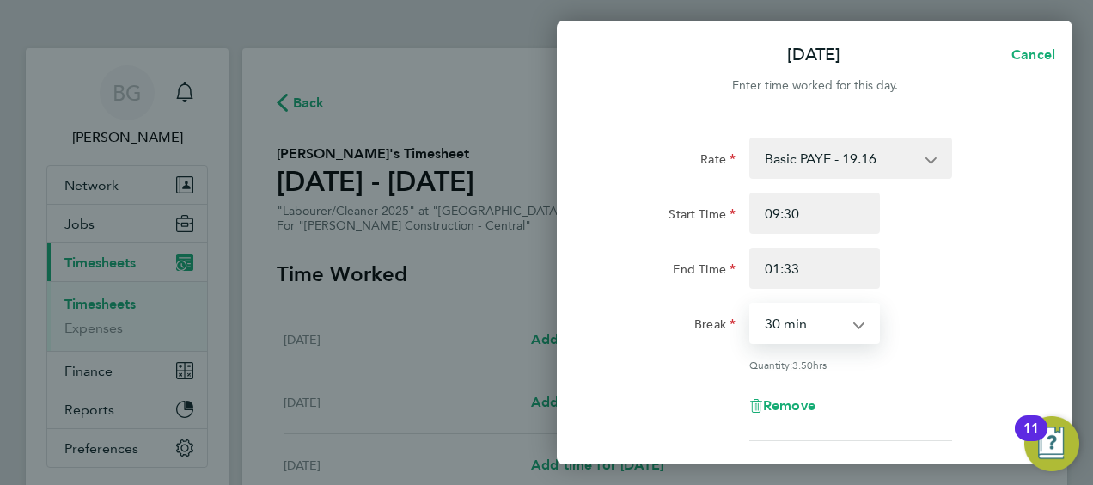
click at [797, 317] on select "0 min 15 min 30 min 45 min 60 min 75 min 90 min" at bounding box center [804, 323] width 107 height 38
select select "0"
click at [751, 304] on select "0 min 15 min 30 min 45 min 60 min 75 min 90 min" at bounding box center [804, 323] width 107 height 38
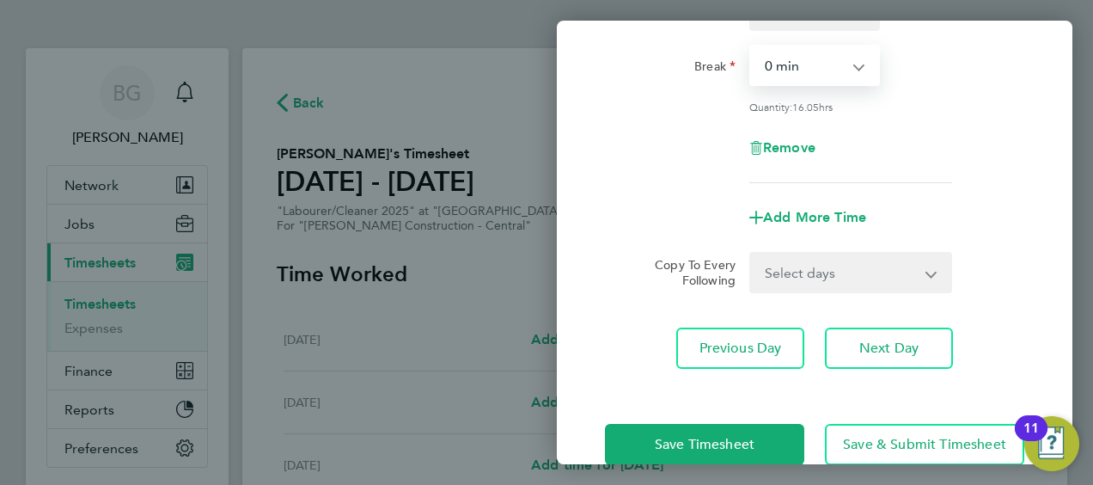
click at [834, 272] on select "Select days Day Tuesday Wednesday Thursday Friday" at bounding box center [841, 273] width 180 height 38
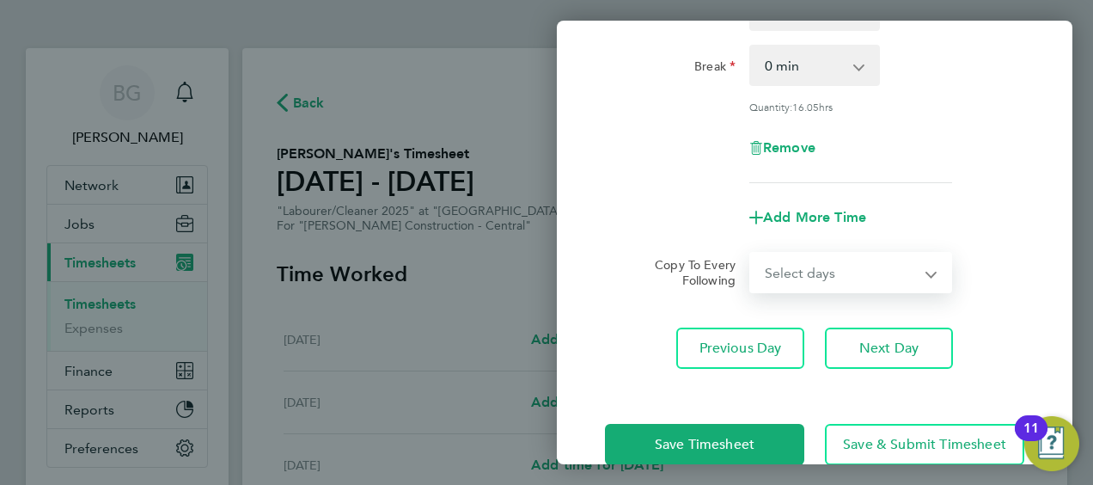
select select "DAY"
click at [751, 254] on select "Select days Day Tuesday Wednesday Thursday Friday" at bounding box center [841, 273] width 180 height 38
select select "2025-09-26"
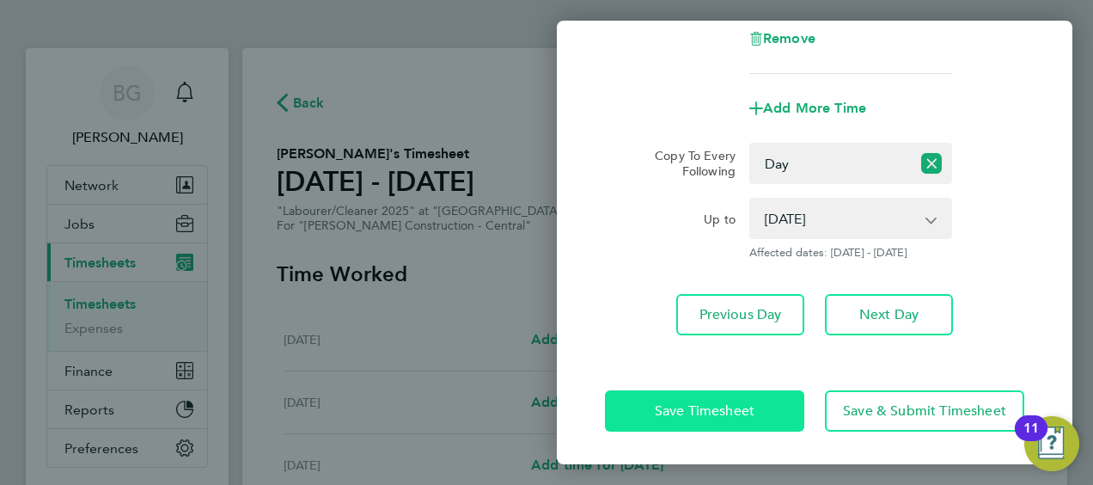
click at [736, 400] on button "Save Timesheet" at bounding box center [704, 410] width 199 height 41
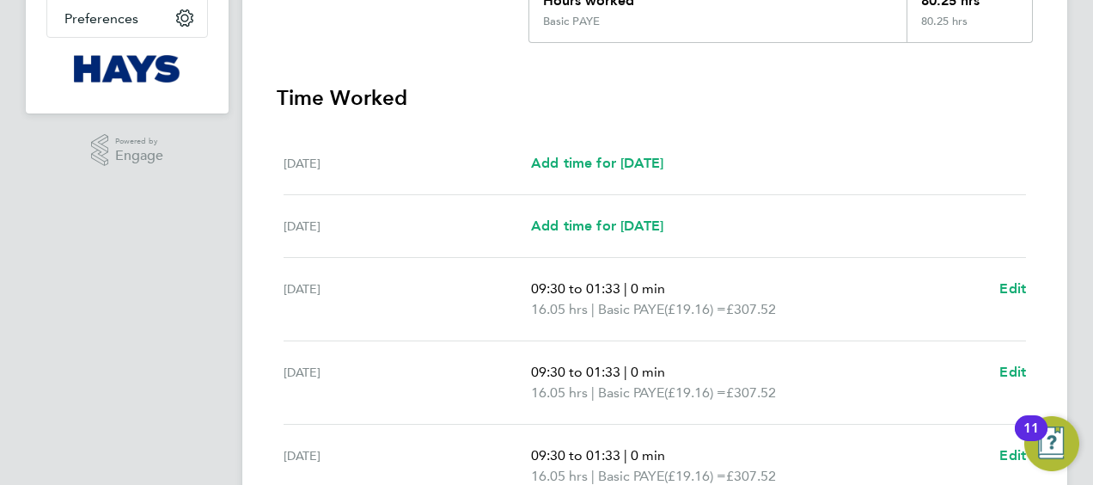
click at [992, 275] on div "Mon 22 Sep 09:30 to 01:33 | 0 min 16.05 hrs | Basic PAYE (£19.16) = £307.52 Edit" at bounding box center [655, 299] width 742 height 83
click at [1005, 280] on span "Edit" at bounding box center [1012, 288] width 27 height 16
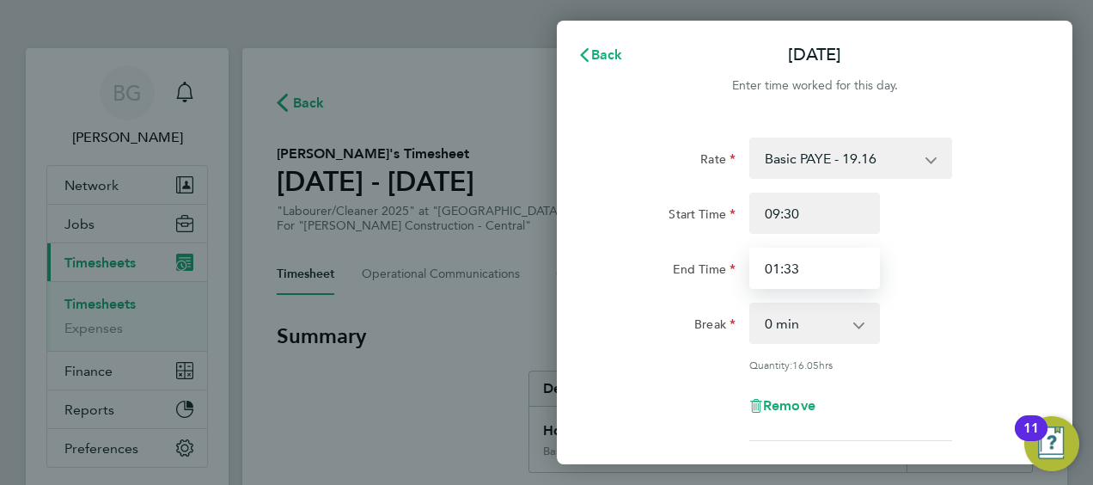
click at [775, 269] on input "01:33" at bounding box center [814, 267] width 131 height 41
click at [779, 272] on input "01:33" at bounding box center [814, 267] width 131 height 41
click at [854, 278] on input "013:33" at bounding box center [814, 267] width 131 height 41
click at [777, 274] on input "013:30" at bounding box center [814, 267] width 131 height 41
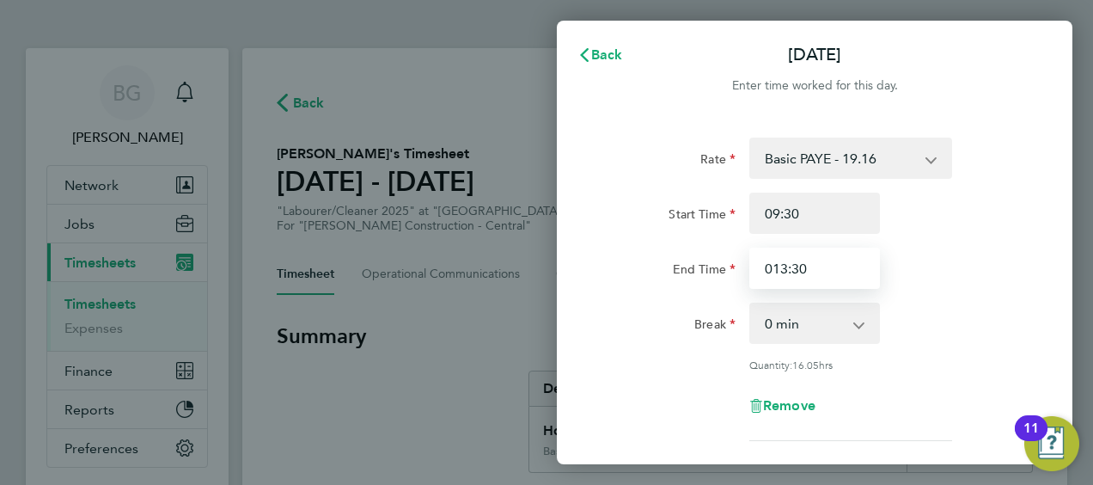
click at [773, 272] on input "013:30" at bounding box center [814, 267] width 131 height 41
type input "13:30"
click at [947, 345] on div "Rate Basic PAYE - 19.16 Weekday OT 45h+ - 27.81 Sat first 4h - 27.81 Sat after …" at bounding box center [814, 288] width 419 height 303
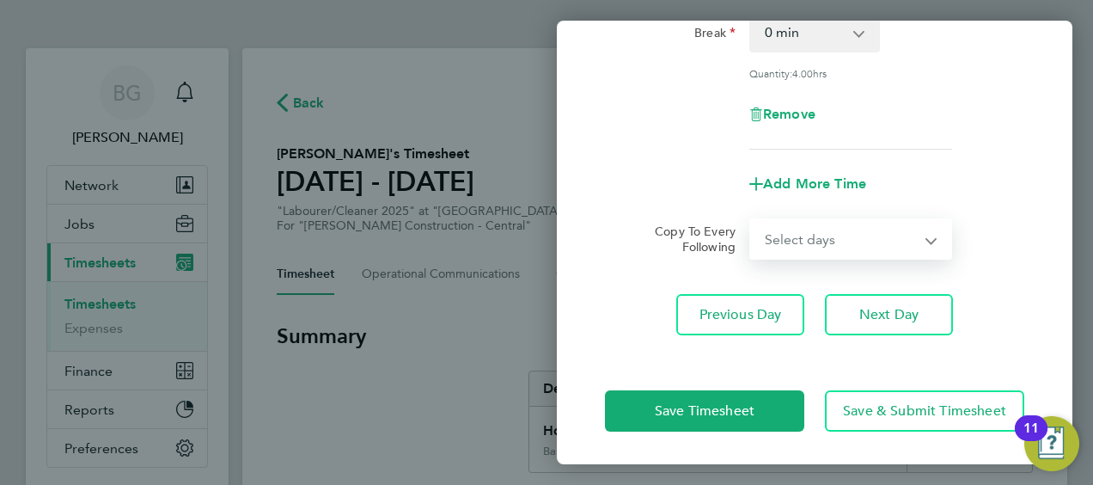
click at [832, 251] on select "Select days Day Tuesday Wednesday Thursday Friday" at bounding box center [841, 239] width 180 height 38
select select "DAY"
click at [751, 220] on select "Select days Day Tuesday Wednesday Thursday Friday" at bounding box center [841, 239] width 180 height 38
select select "2025-09-26"
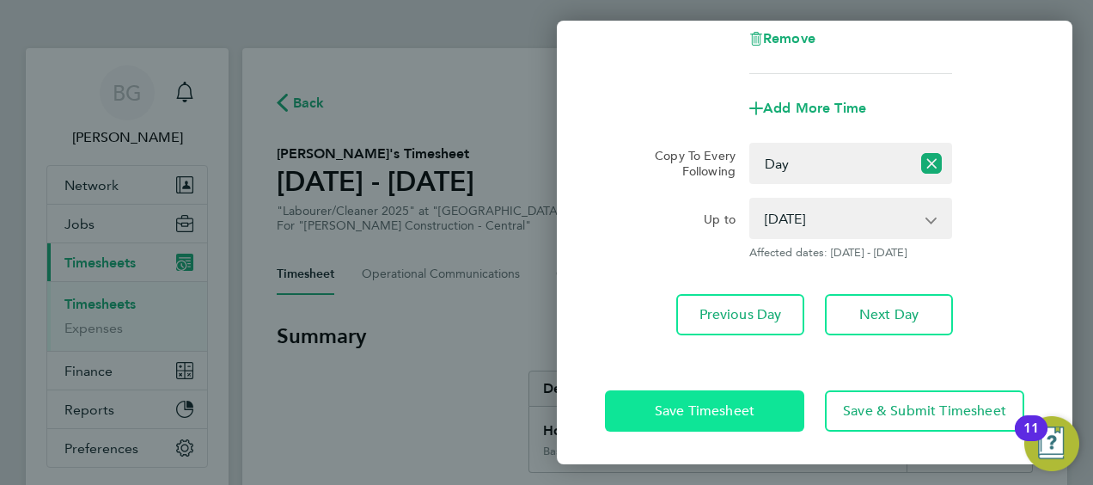
click at [691, 399] on button "Save Timesheet" at bounding box center [704, 410] width 199 height 41
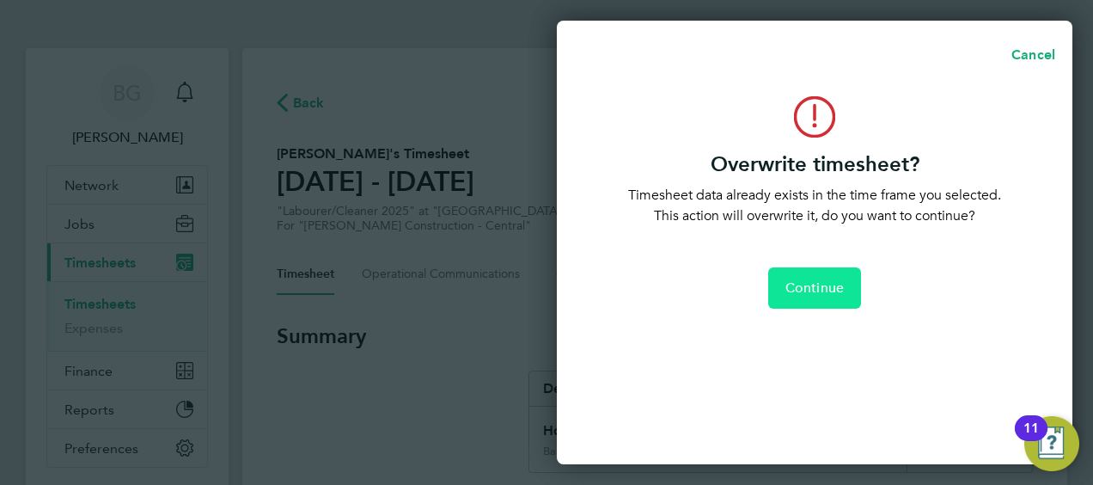
click at [775, 283] on button "Continue" at bounding box center [814, 287] width 93 height 41
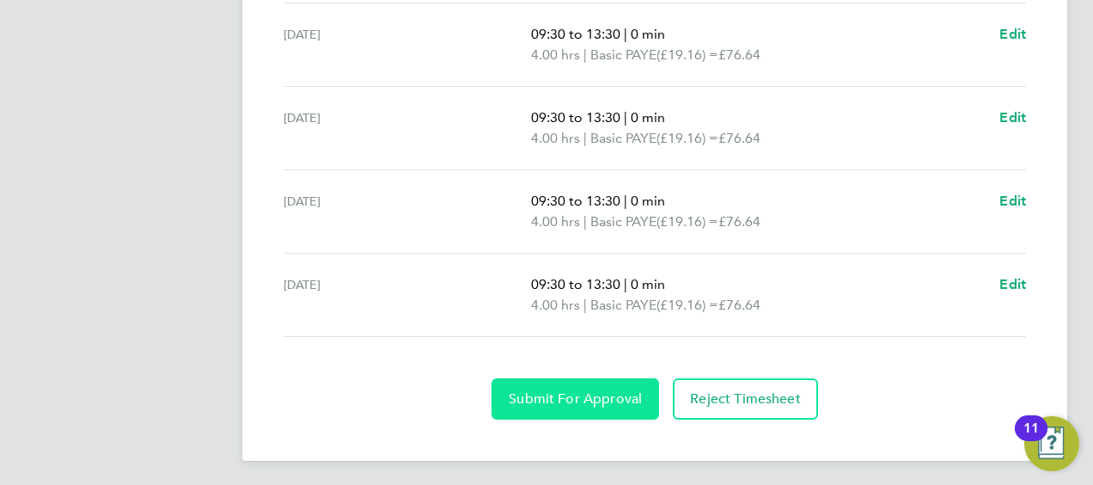
click at [512, 404] on button "Submit For Approval" at bounding box center [576, 398] width 168 height 41
